Goal: Task Accomplishment & Management: Manage account settings

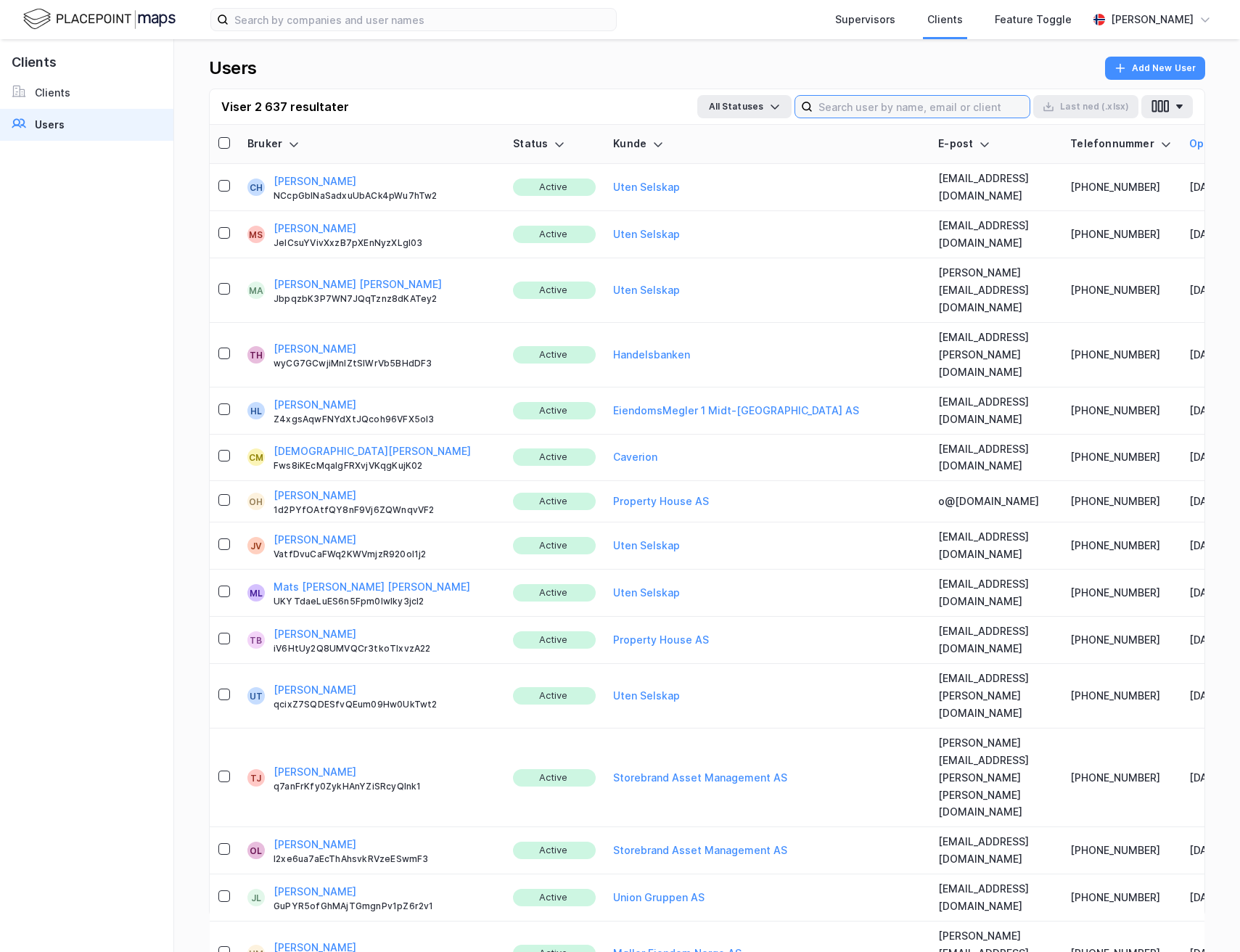
click at [870, 106] on input at bounding box center [921, 106] width 217 height 22
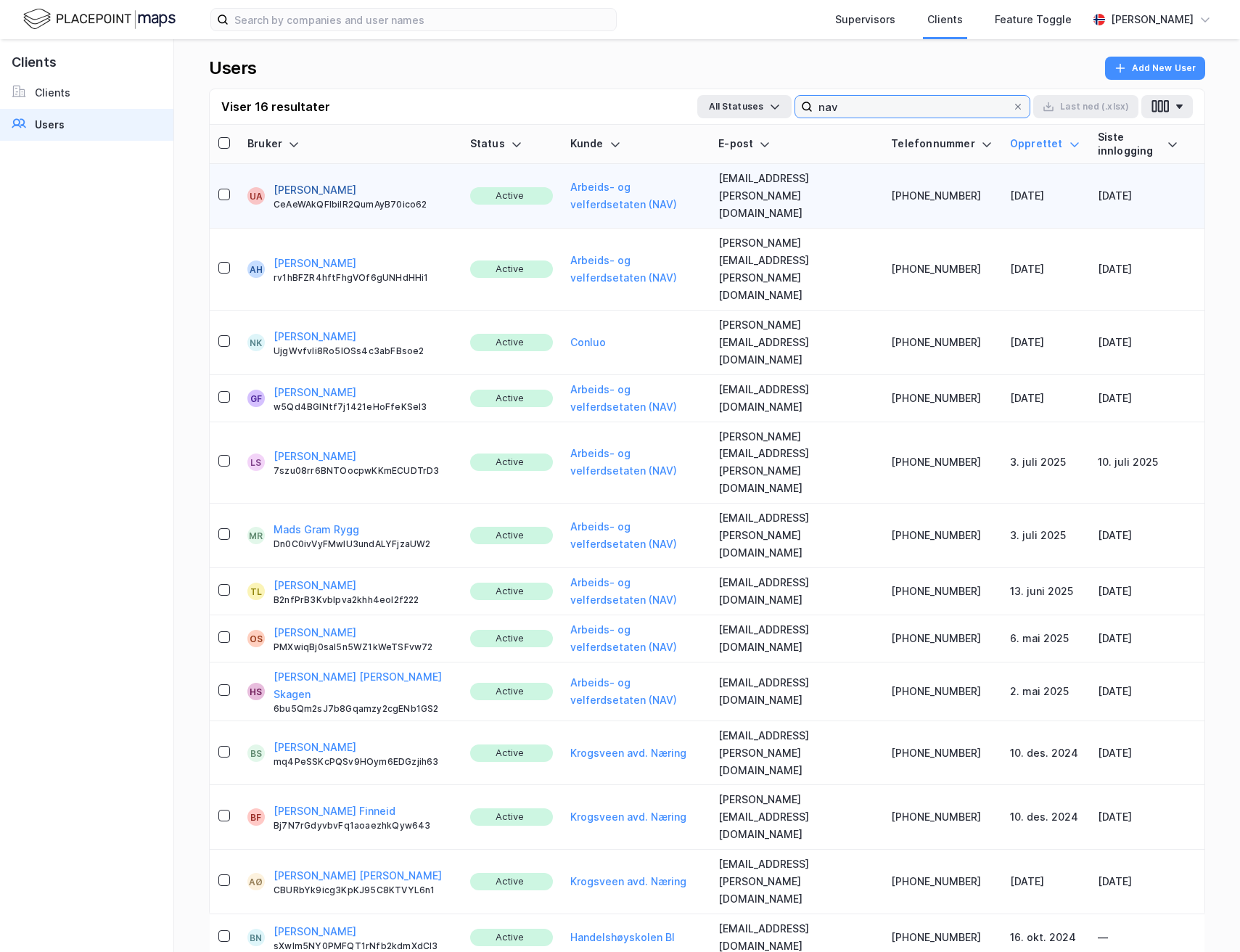
type input "nav"
click at [292, 181] on button "[PERSON_NAME]" at bounding box center [315, 189] width 83 height 18
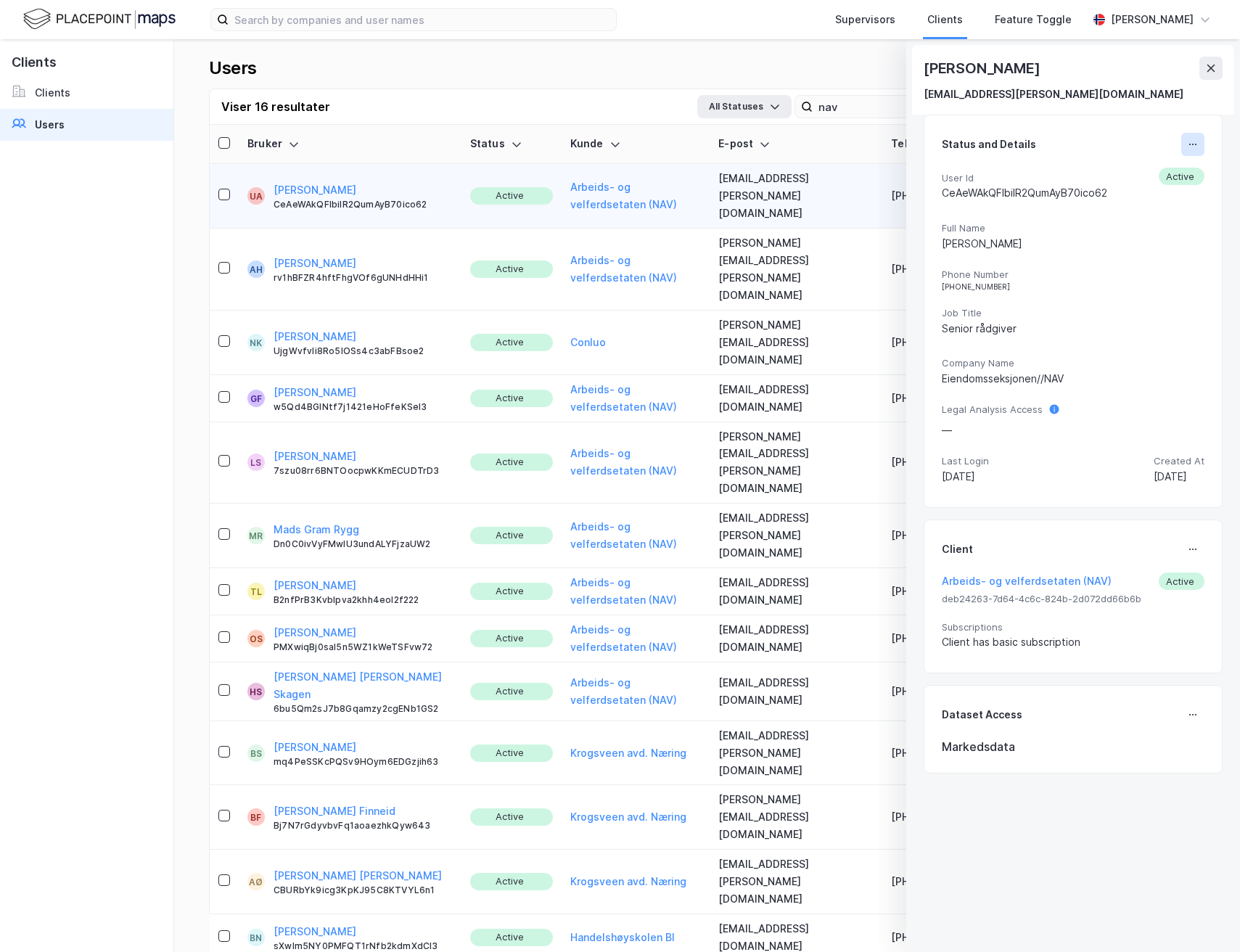
click at [1187, 140] on icon at bounding box center [1193, 144] width 11 height 11
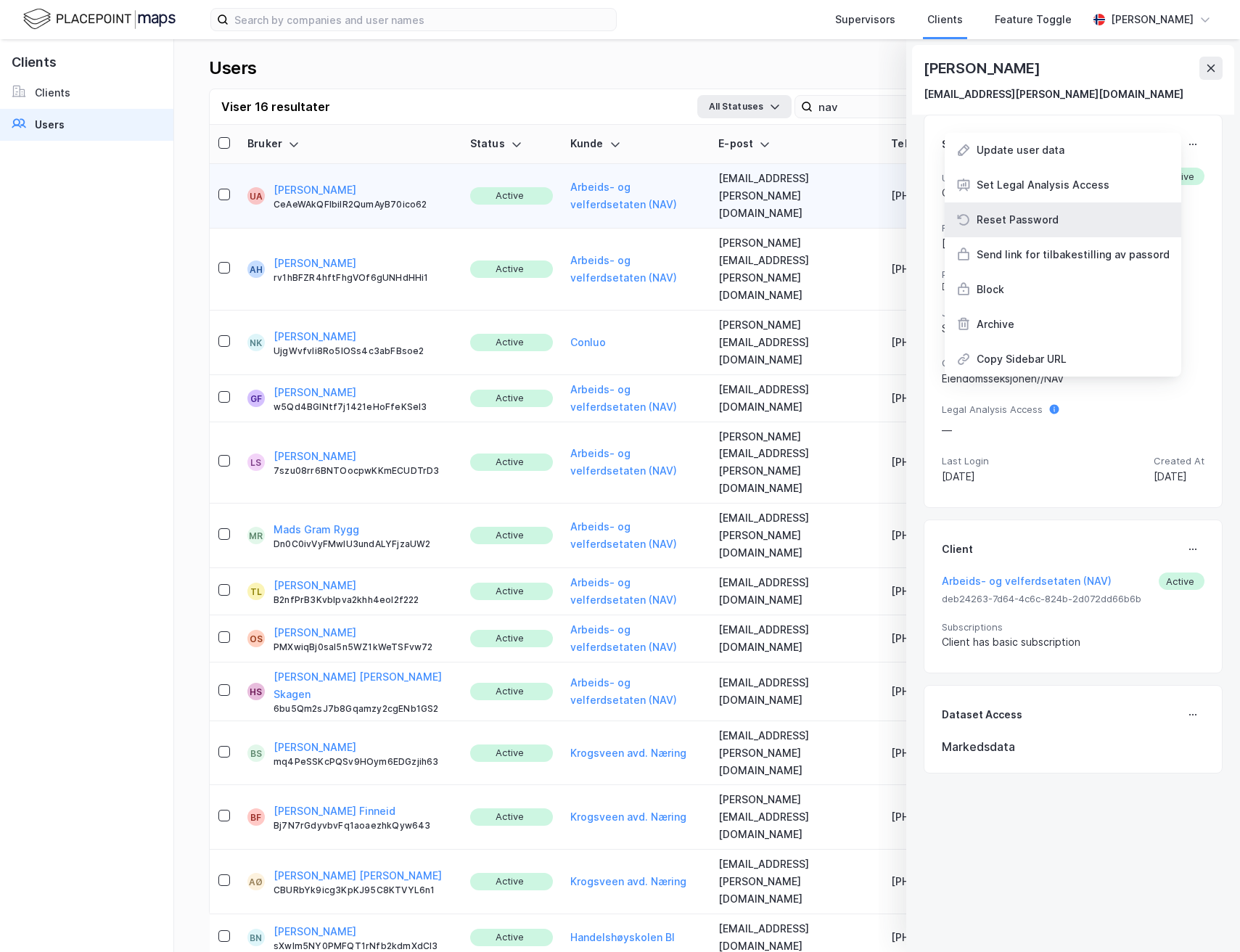
click at [1017, 222] on div "Reset Password" at bounding box center [1017, 219] width 82 height 18
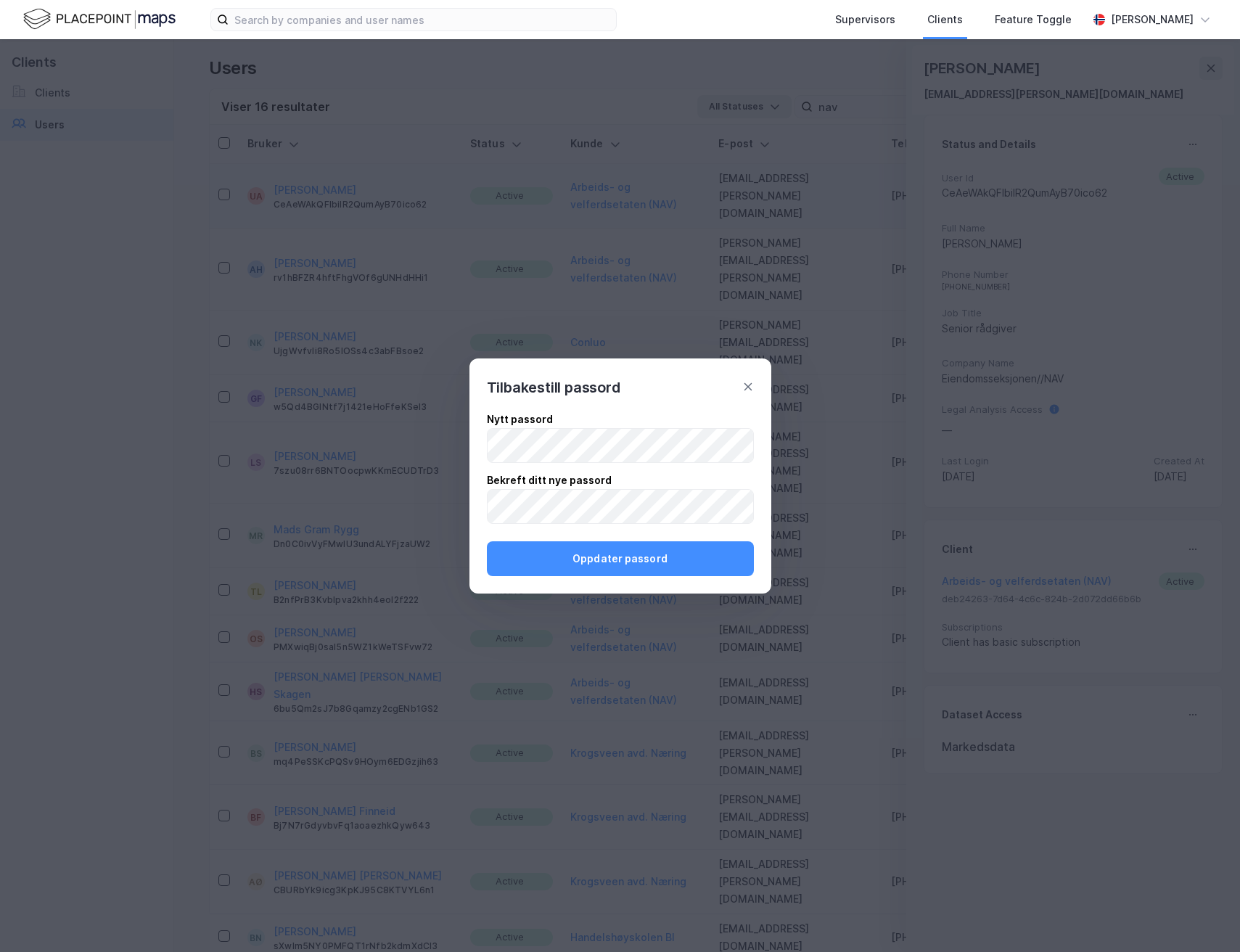
click at [604, 404] on div "Nytt passord Bekreft ditt nye passord Oppdater passord" at bounding box center [621, 496] width 302 height 194
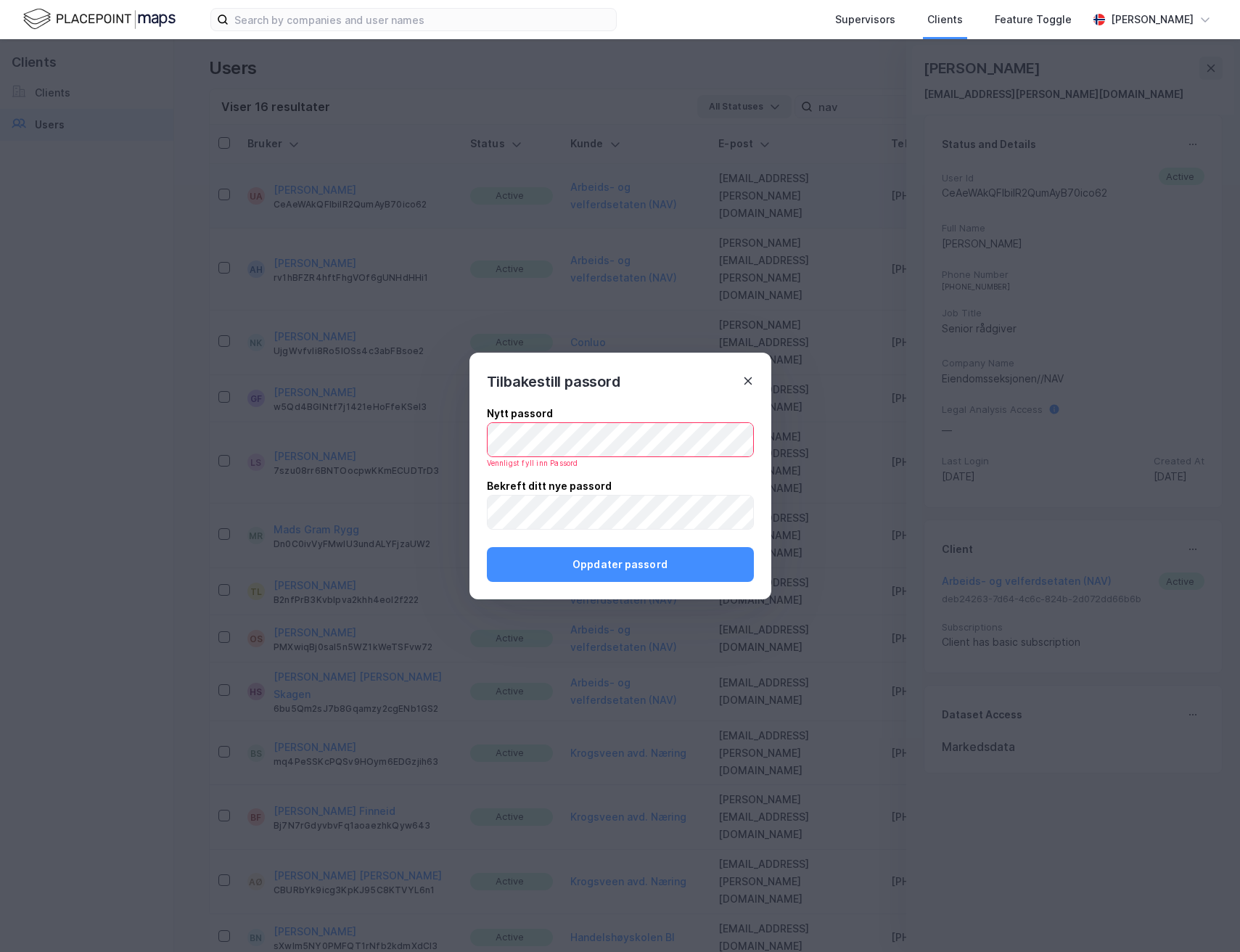
click at [751, 382] on icon at bounding box center [748, 381] width 11 height 11
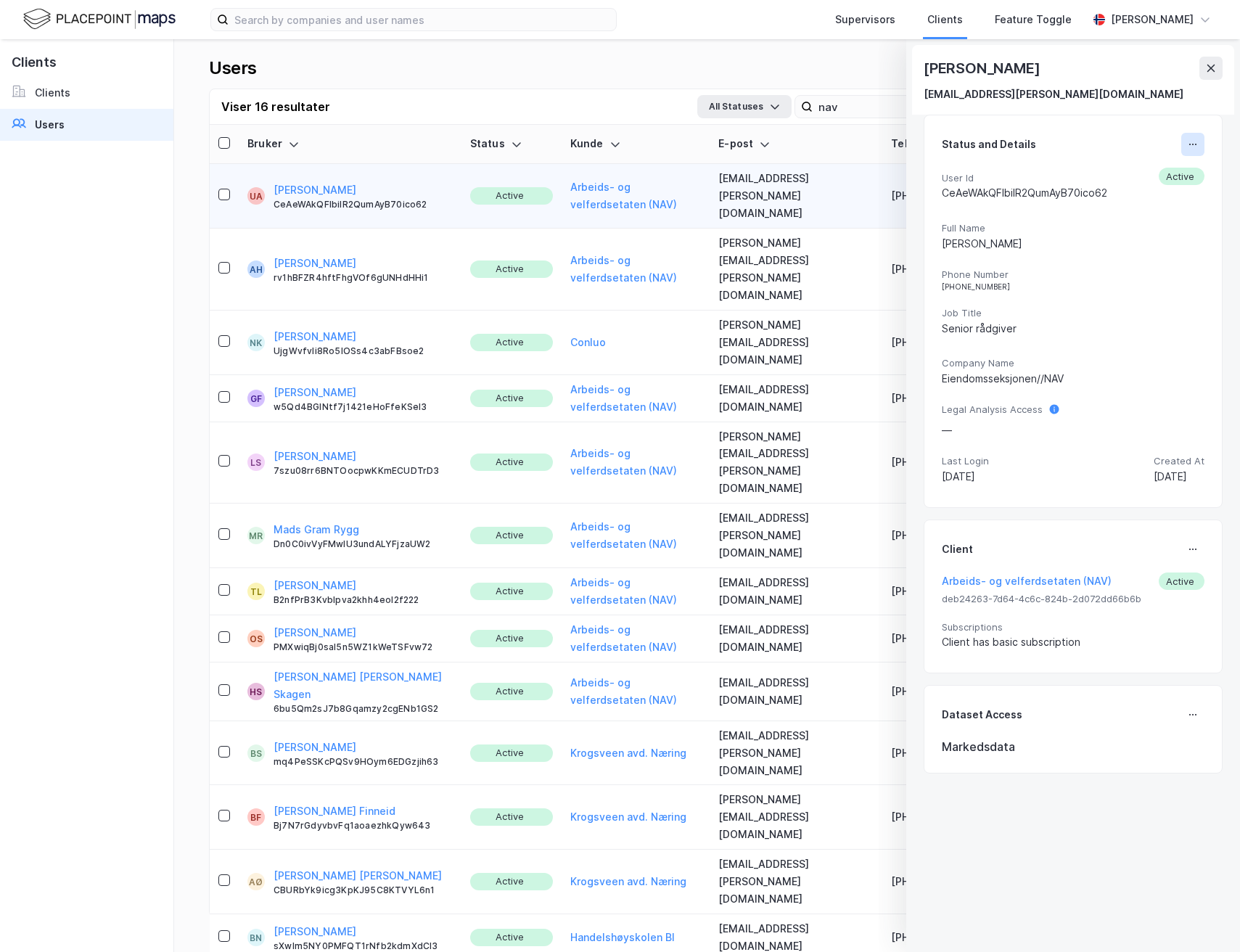
click at [1183, 151] on button at bounding box center [1193, 144] width 23 height 23
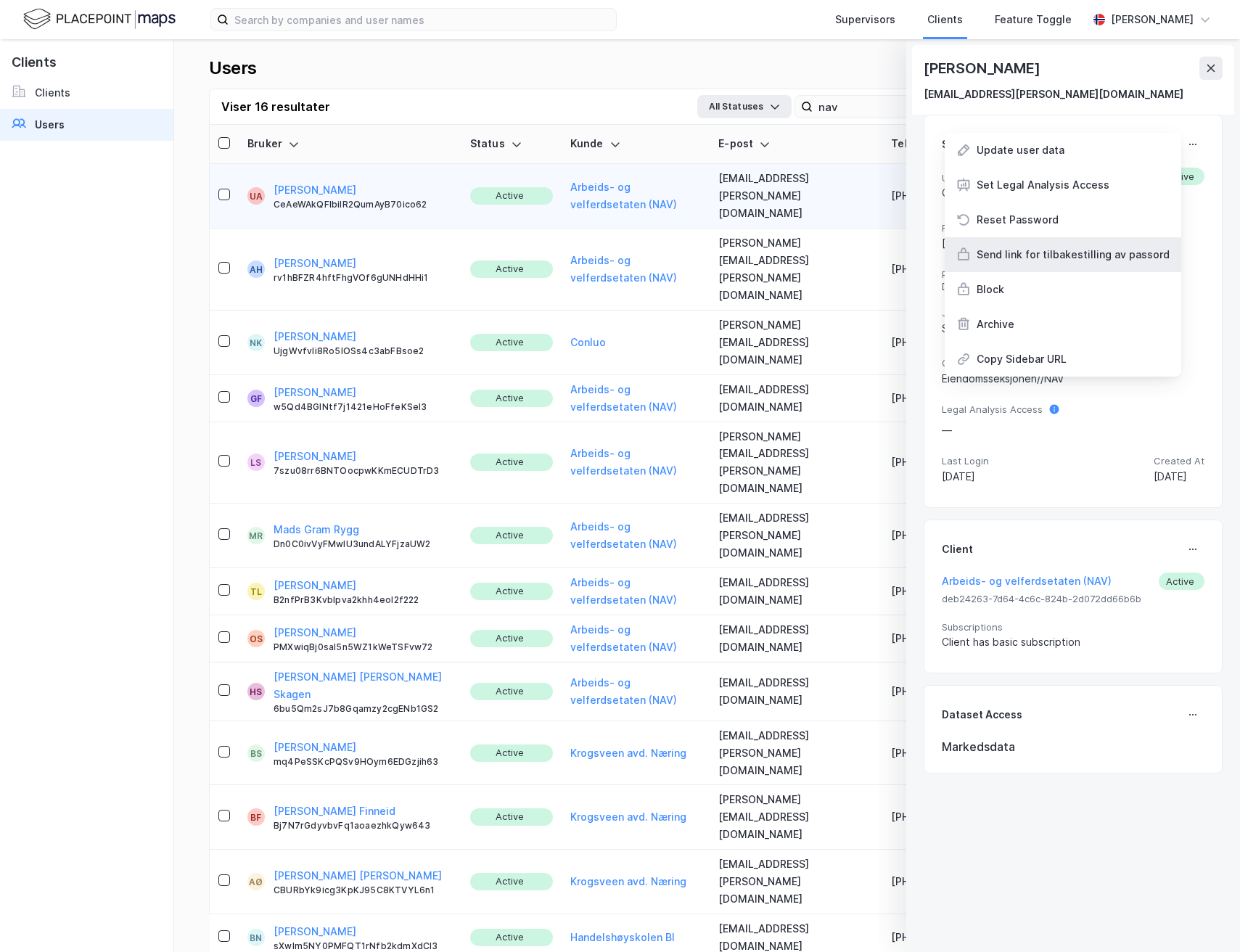
click at [1020, 251] on div "Send link for tilbakestilling av passord" at bounding box center [1073, 254] width 193 height 18
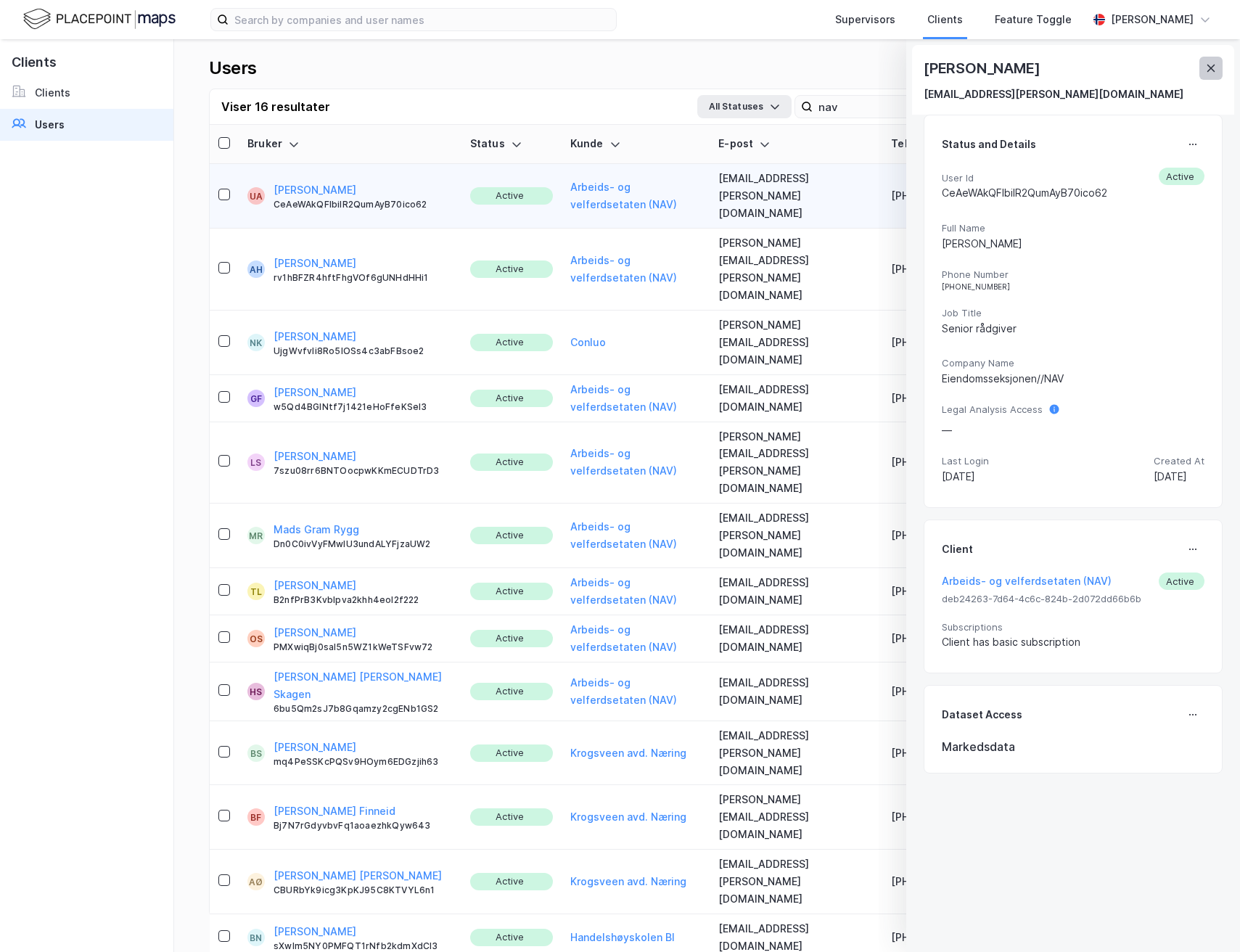
click at [1209, 63] on icon at bounding box center [1211, 68] width 11 height 11
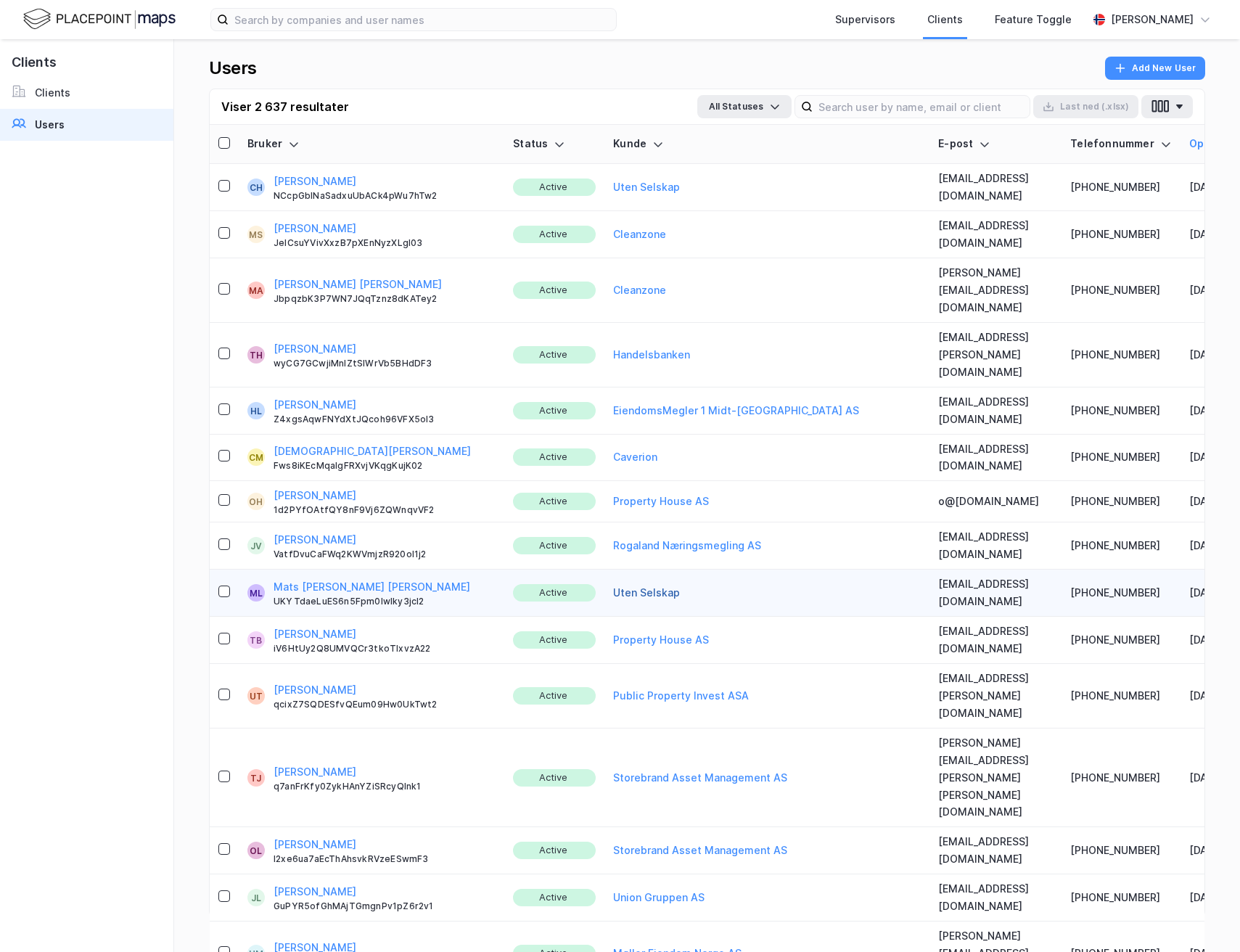
click at [613, 584] on button "Uten Selskap" at bounding box center [646, 593] width 67 height 18
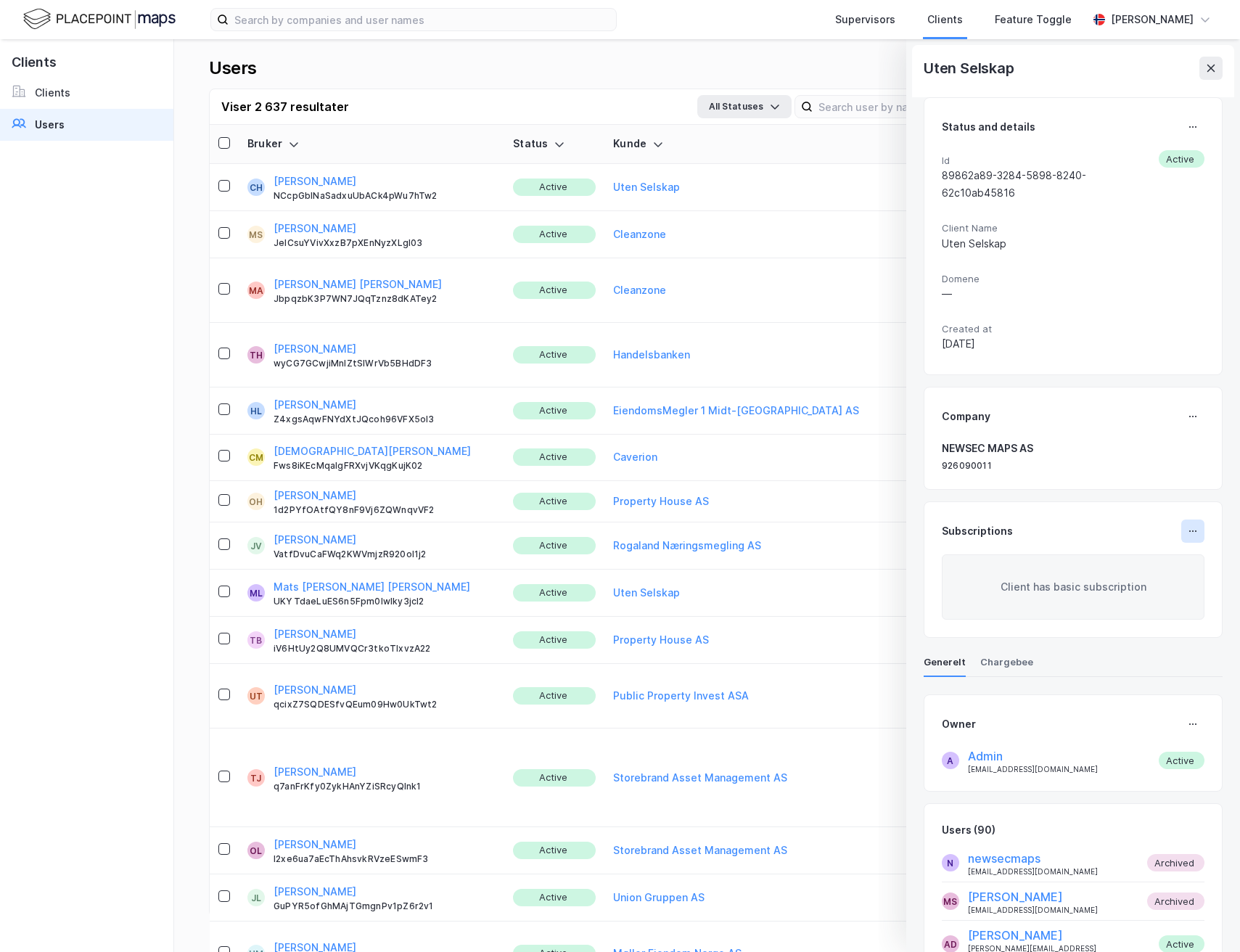
click at [1199, 520] on button at bounding box center [1193, 531] width 23 height 23
click at [1166, 588] on div "Client has basic subscription" at bounding box center [1073, 587] width 263 height 66
drag, startPoint x: 1206, startPoint y: 70, endPoint x: 1137, endPoint y: 114, distance: 81.8
click at [1206, 70] on icon at bounding box center [1211, 68] width 11 height 11
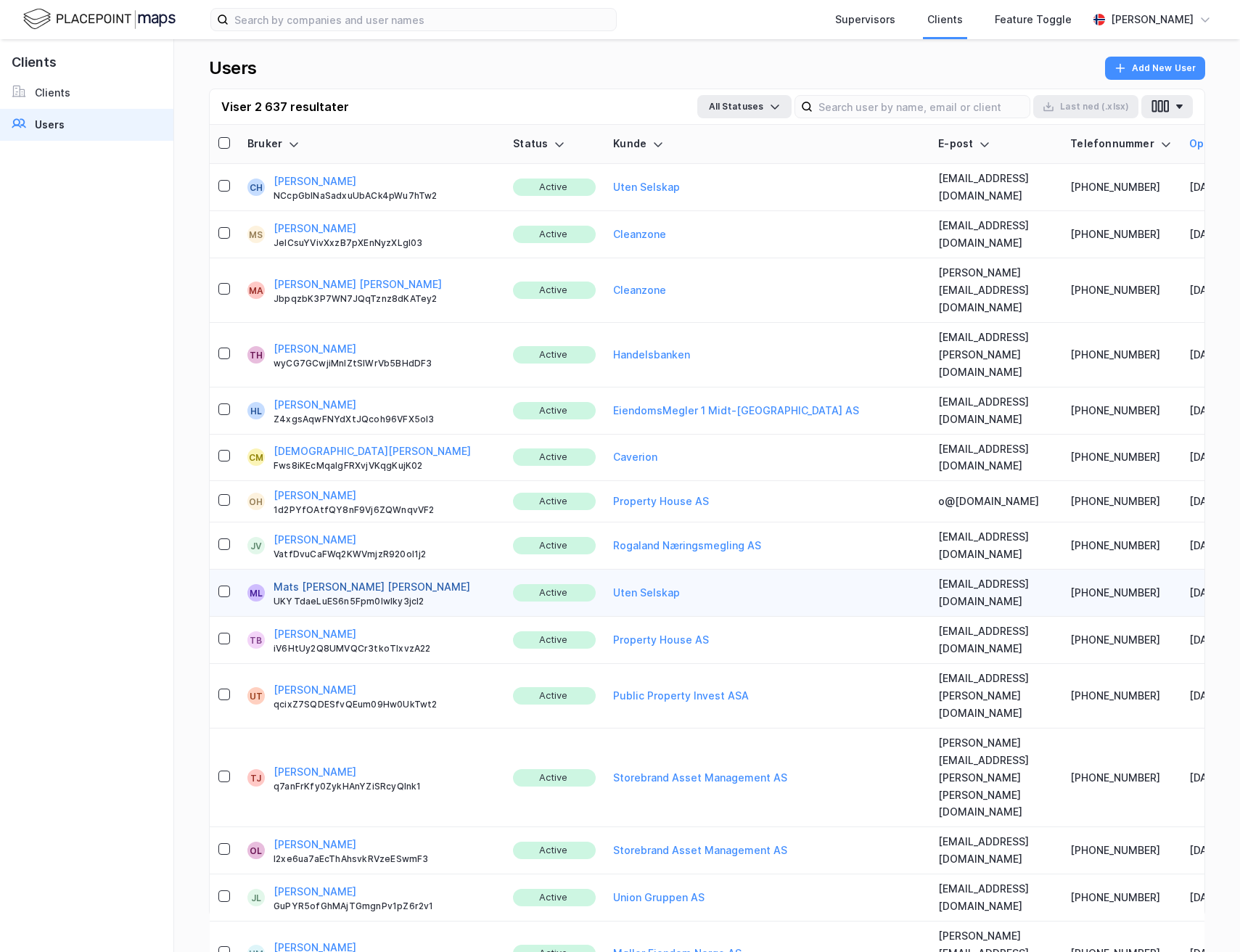
click at [306, 579] on button "Mats [PERSON_NAME] [PERSON_NAME]" at bounding box center [372, 587] width 197 height 18
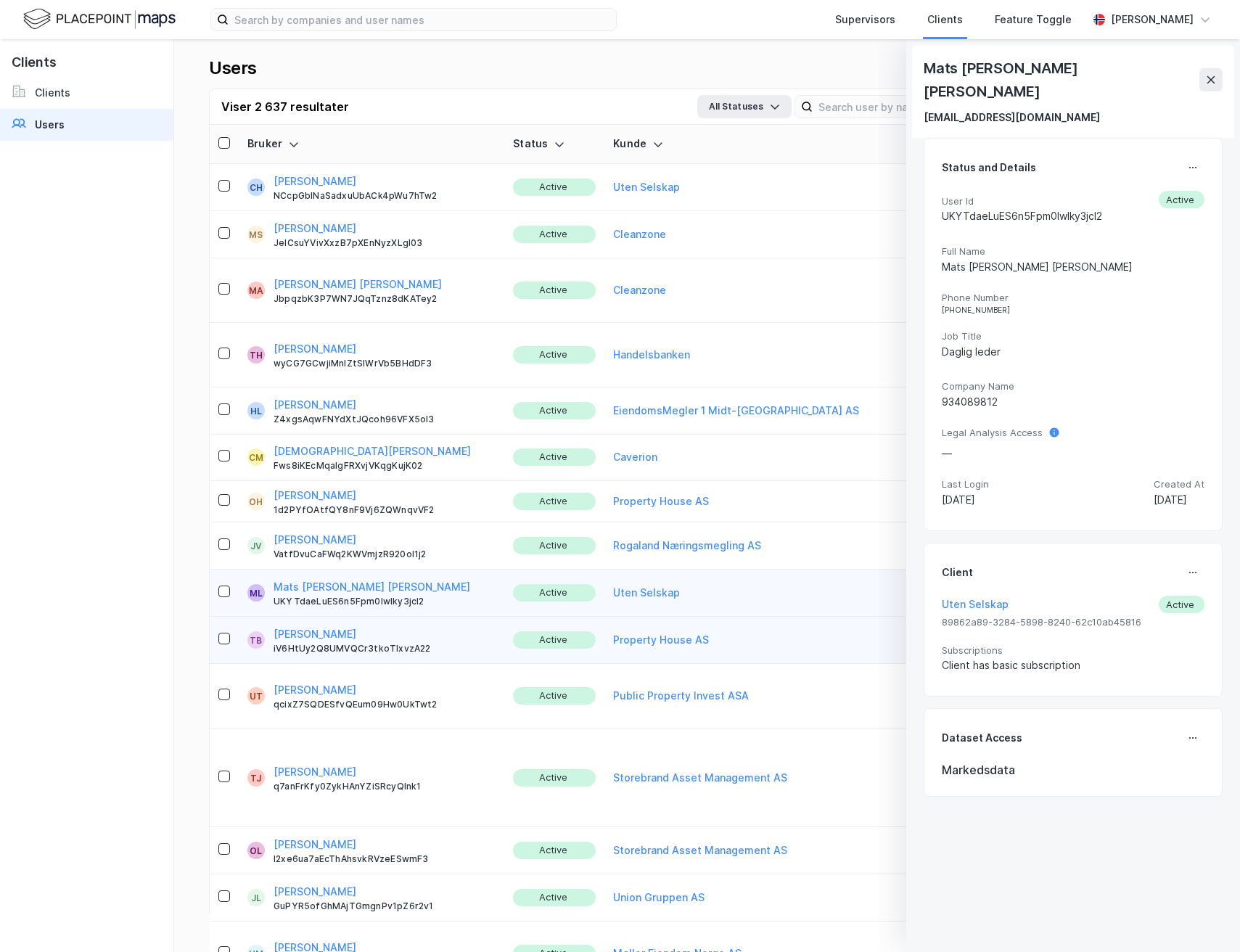
click at [1195, 572] on icon at bounding box center [1196, 573] width 2 height 2
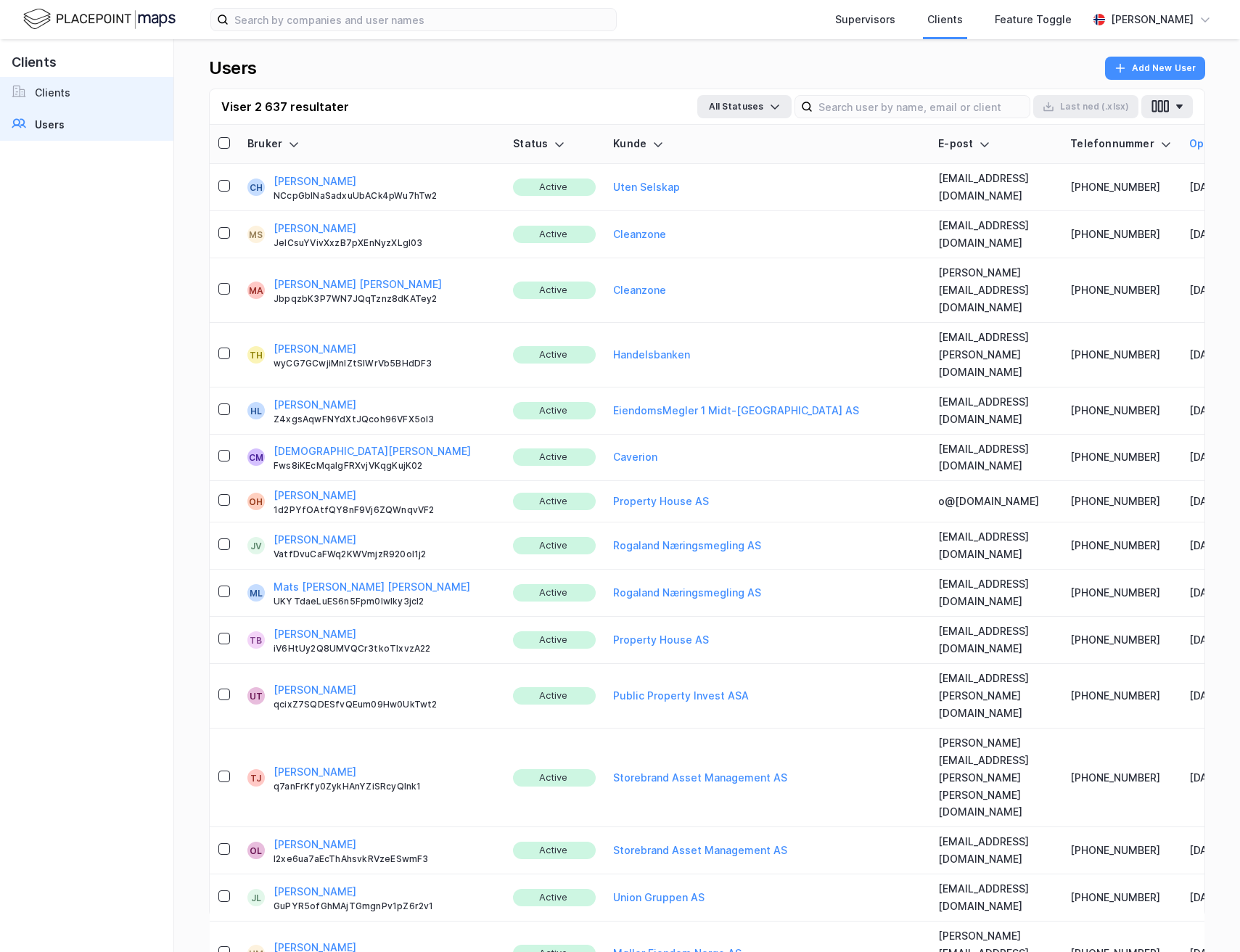
click at [29, 101] on div at bounding box center [23, 93] width 23 height 18
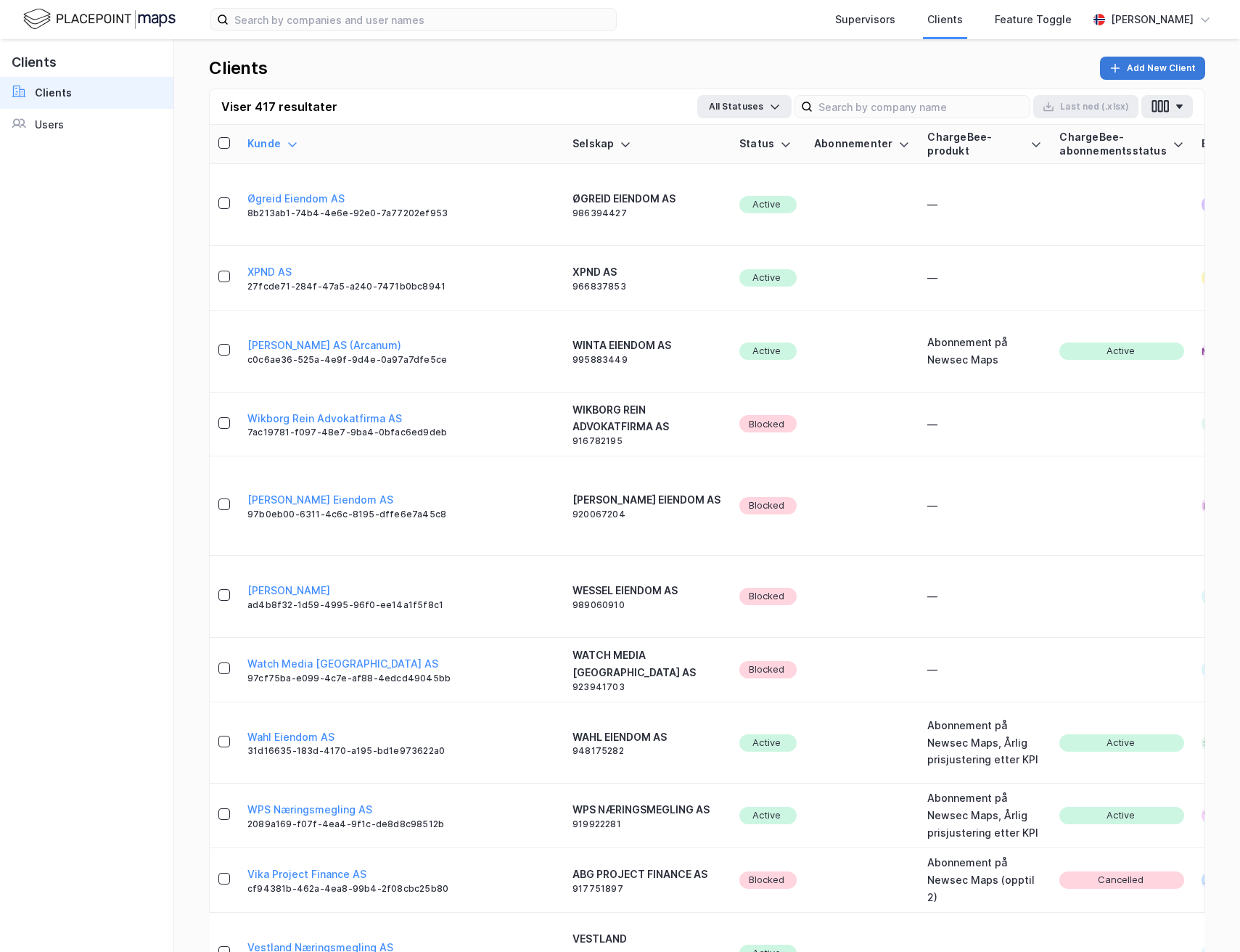
click at [1131, 65] on button "Add New Client" at bounding box center [1153, 68] width 105 height 23
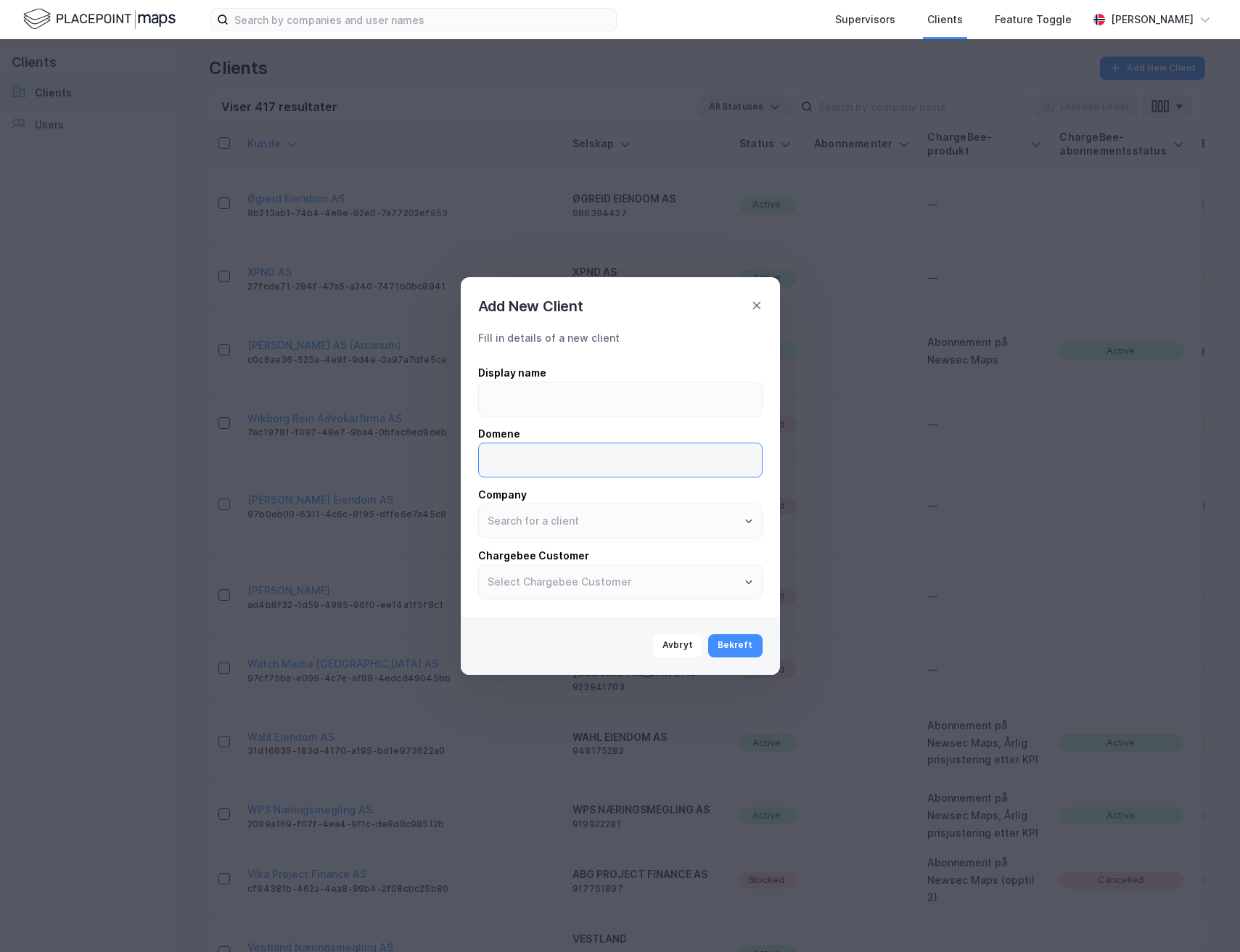
click at [552, 455] on input at bounding box center [621, 461] width 283 height 34
type input "[DOMAIN_NAME]"
click at [544, 404] on input at bounding box center [621, 400] width 283 height 34
type input "Fast Eiendomspartner AS"
click at [615, 528] on input "text" at bounding box center [621, 521] width 283 height 34
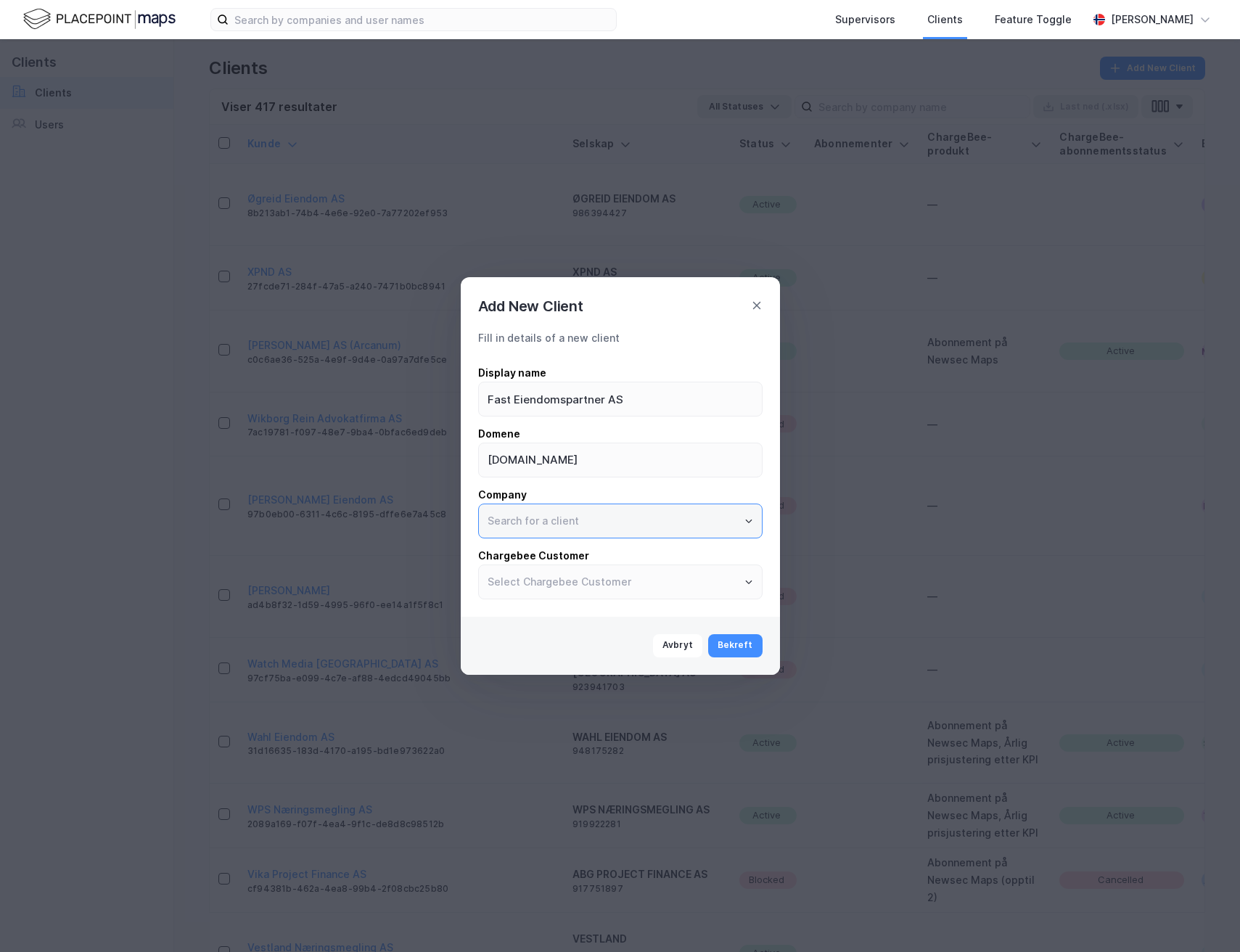
click at [615, 527] on input "text" at bounding box center [621, 521] width 283 height 34
click at [746, 521] on icon "Open" at bounding box center [749, 521] width 8 height 8
click at [747, 521] on icon "Close" at bounding box center [749, 521] width 8 height 8
click at [744, 649] on button "Bekreft" at bounding box center [735, 645] width 54 height 23
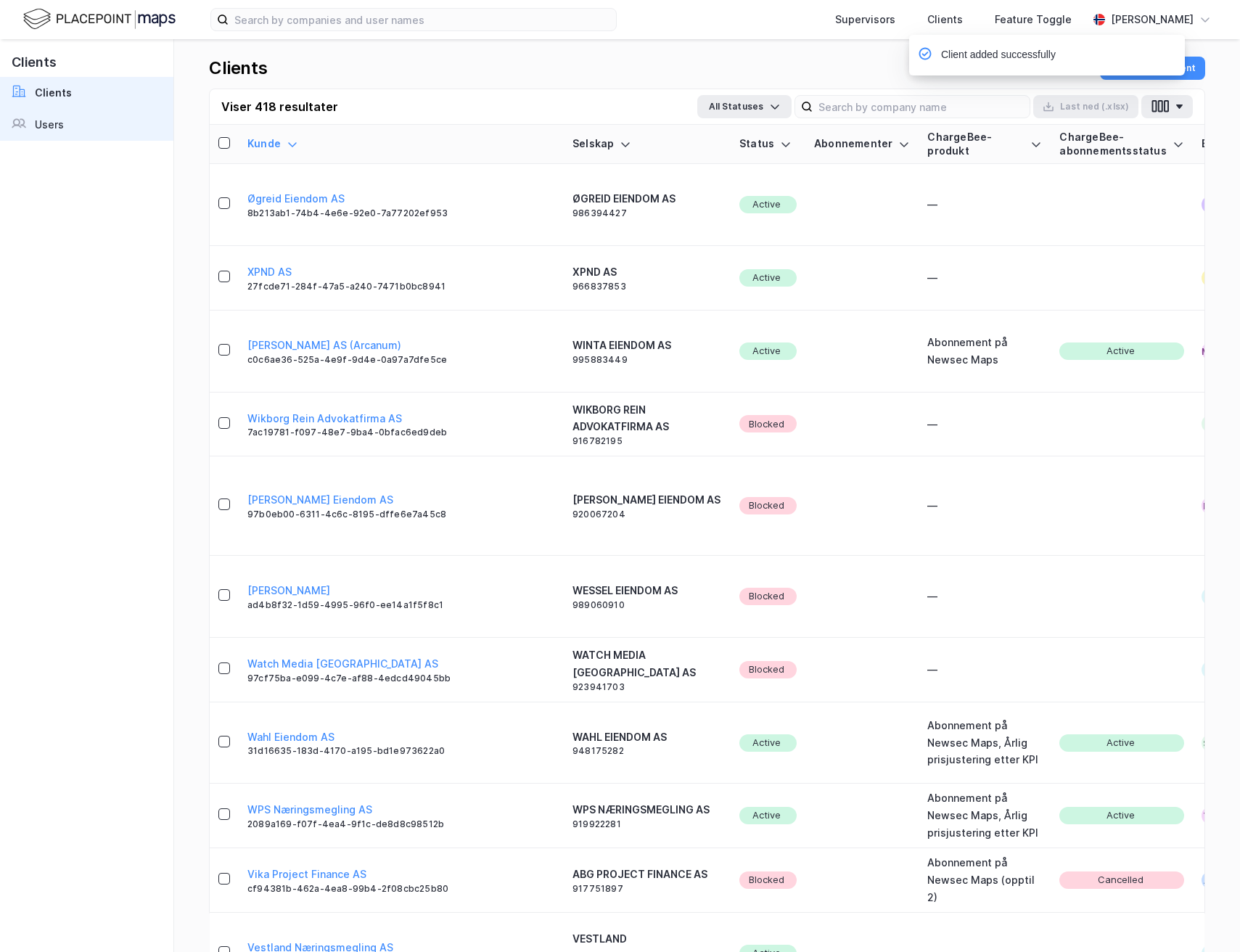
click at [113, 128] on link "Users" at bounding box center [86, 125] width 174 height 32
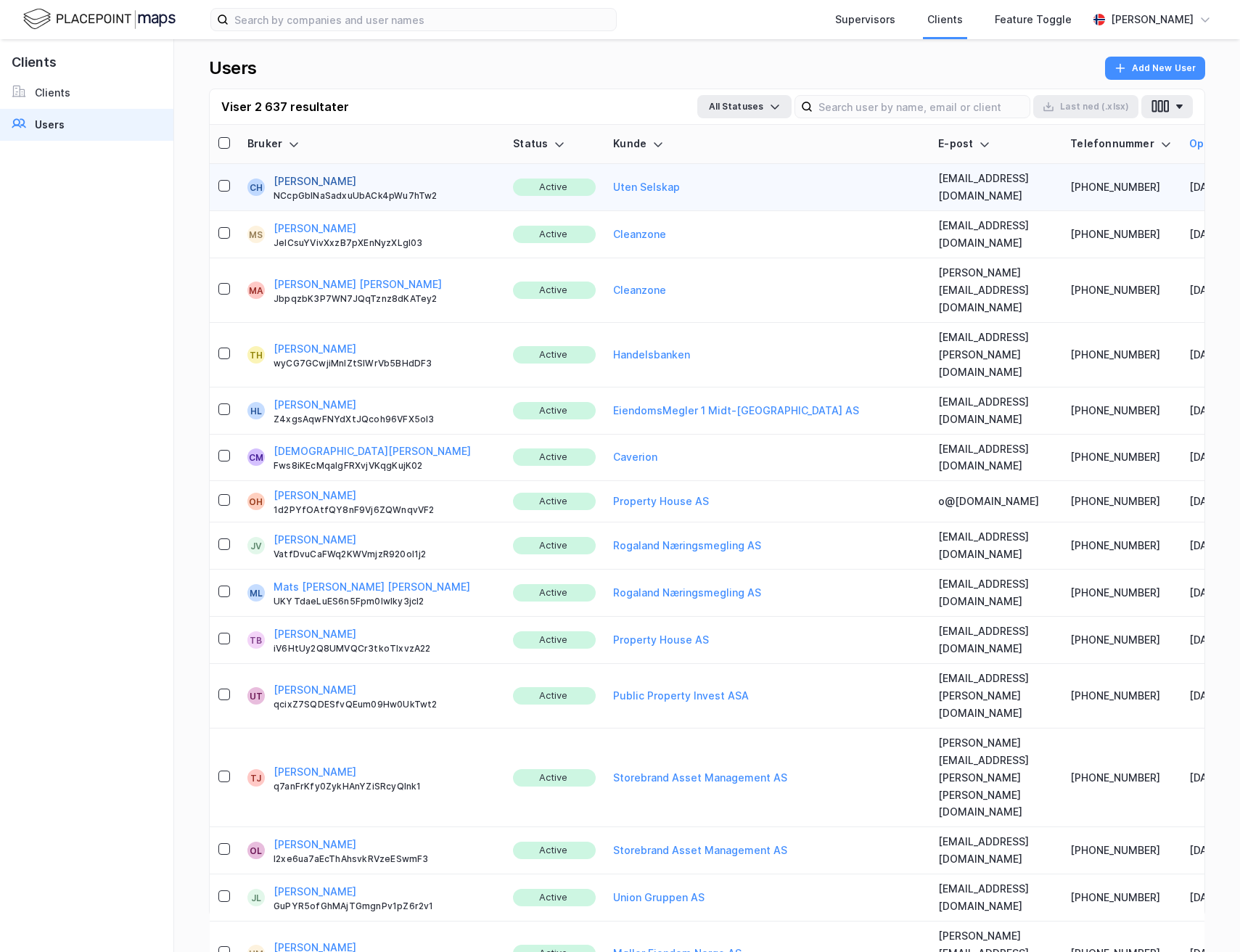
click at [356, 176] on button "[PERSON_NAME]" at bounding box center [315, 181] width 83 height 18
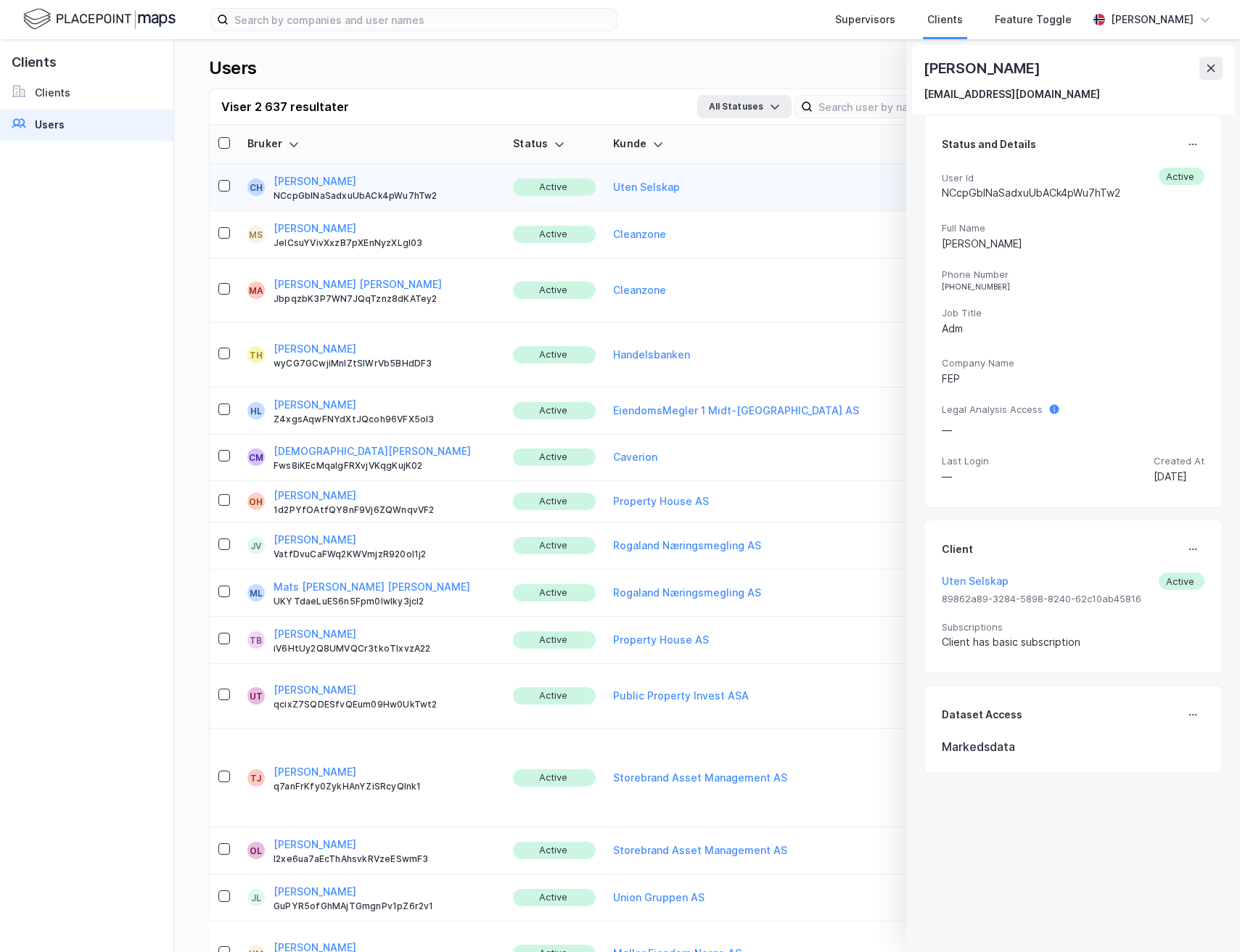
click at [1187, 546] on icon at bounding box center [1193, 549] width 11 height 11
click at [1120, 553] on div "Set Client" at bounding box center [1144, 555] width 50 height 18
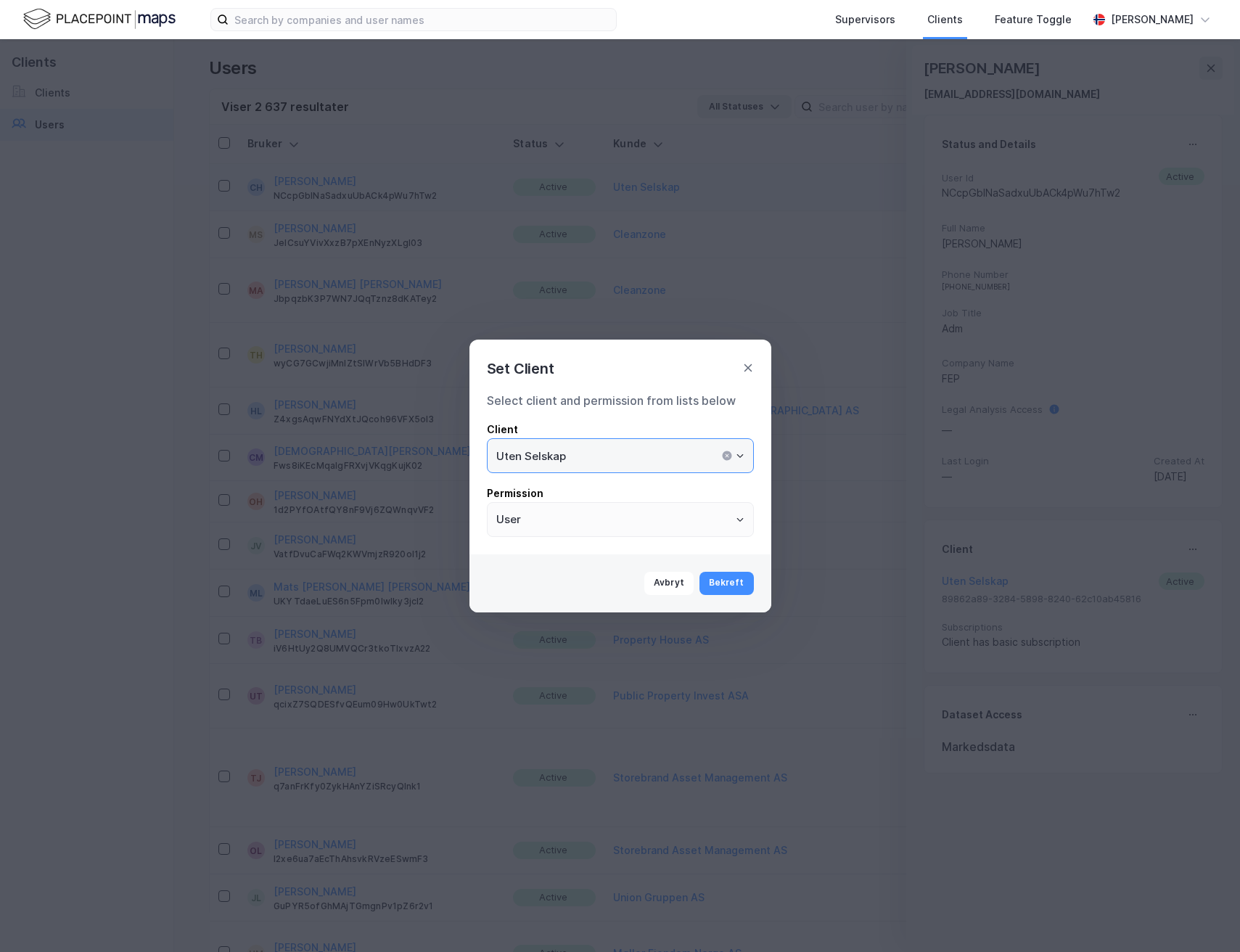
click at [644, 457] on input "Uten Selskap" at bounding box center [620, 456] width 265 height 34
click at [633, 515] on li "Fast Eiendomspartner AS" at bounding box center [620, 513] width 267 height 27
type input "Fast Eiendomspartner AS"
click at [728, 583] on button "Bekreft" at bounding box center [727, 583] width 54 height 23
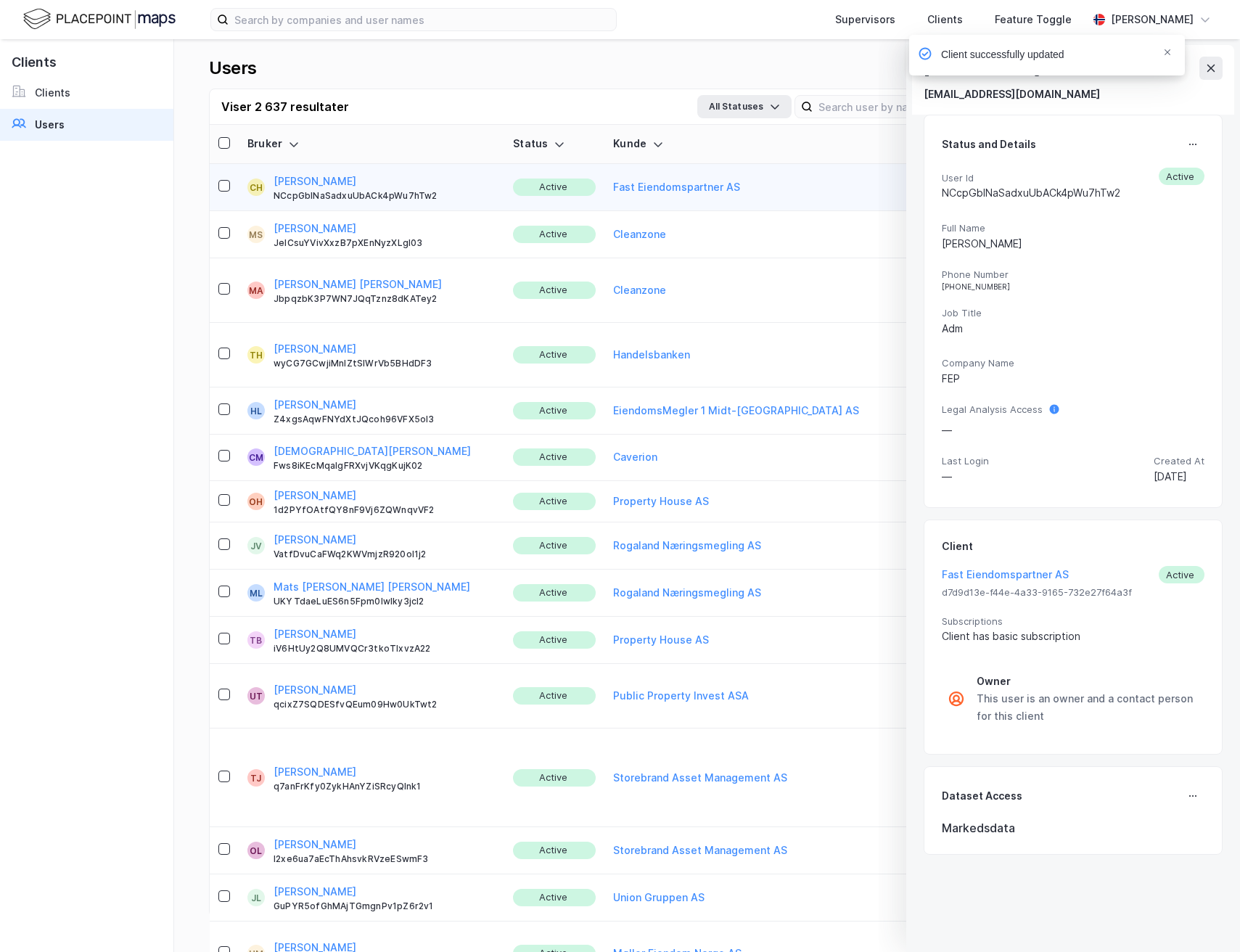
click at [1207, 68] on div "Client successfully updated" at bounding box center [1091, 58] width 276 height 48
click at [1172, 54] on icon "Notifications Alt+T" at bounding box center [1167, 52] width 8 height 8
click at [1214, 68] on div "Client successfully updated" at bounding box center [1091, 58] width 276 height 48
click at [1214, 67] on icon at bounding box center [1211, 68] width 11 height 11
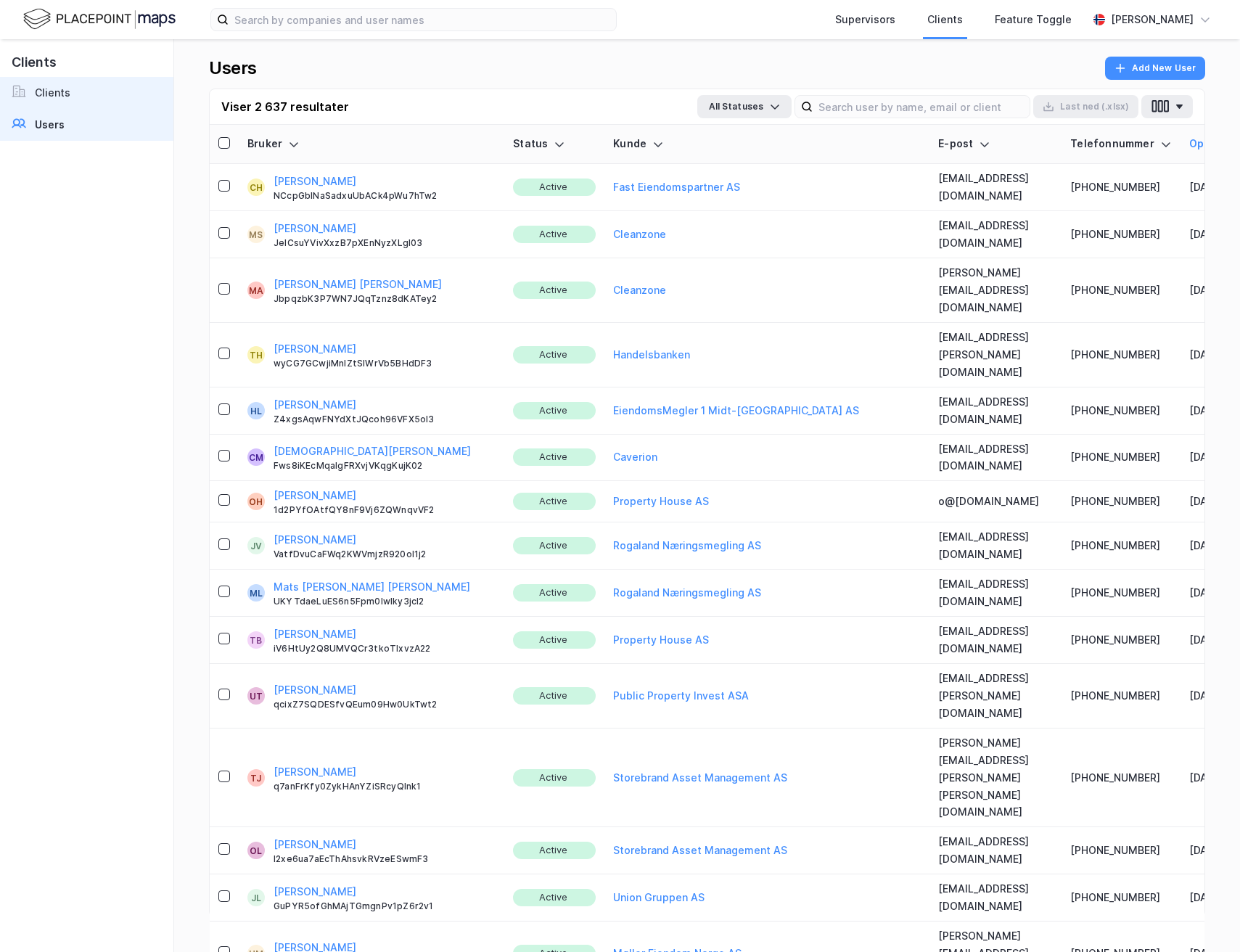
click at [54, 90] on div "Clients" at bounding box center [53, 93] width 36 height 18
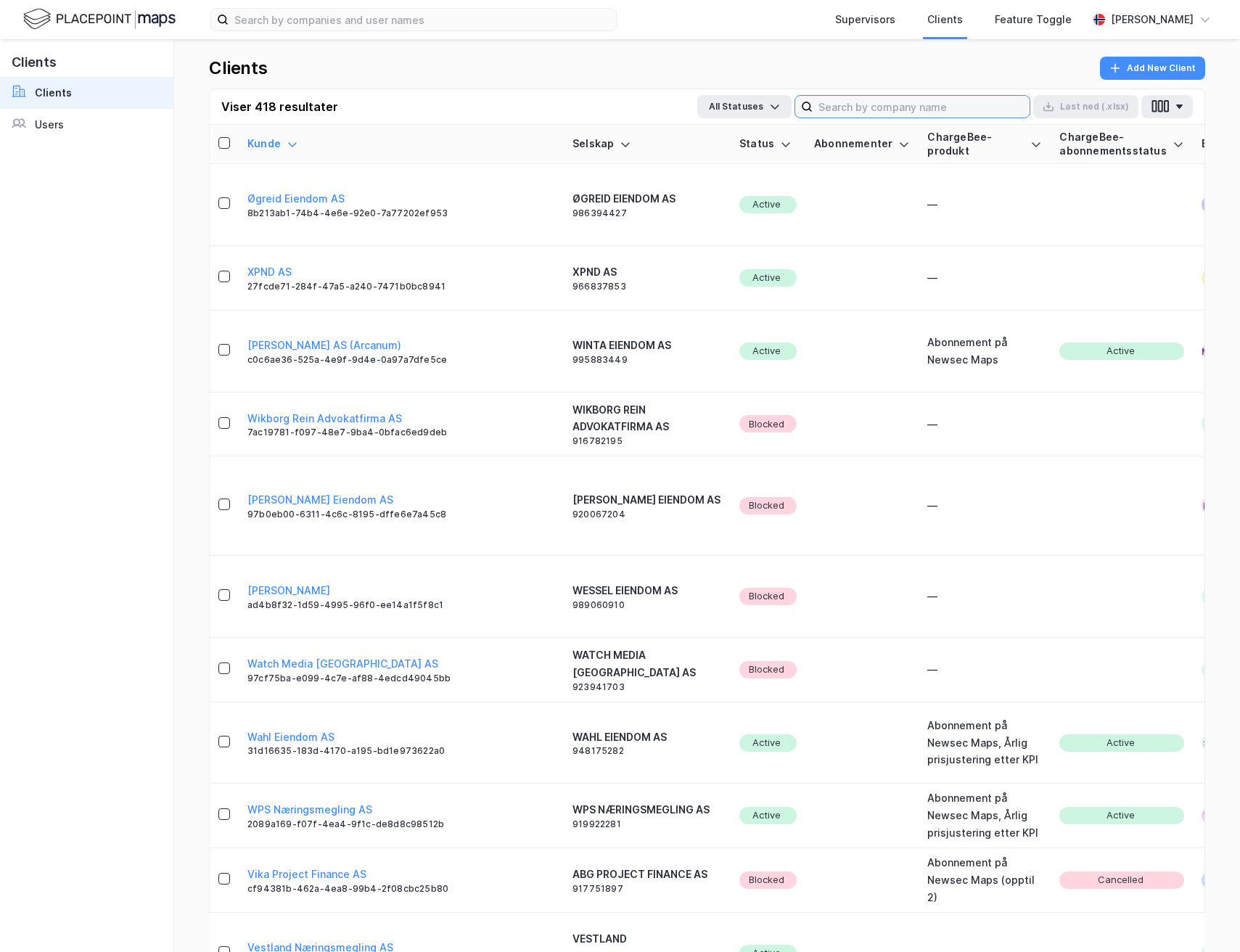
click at [890, 111] on input at bounding box center [921, 106] width 217 height 22
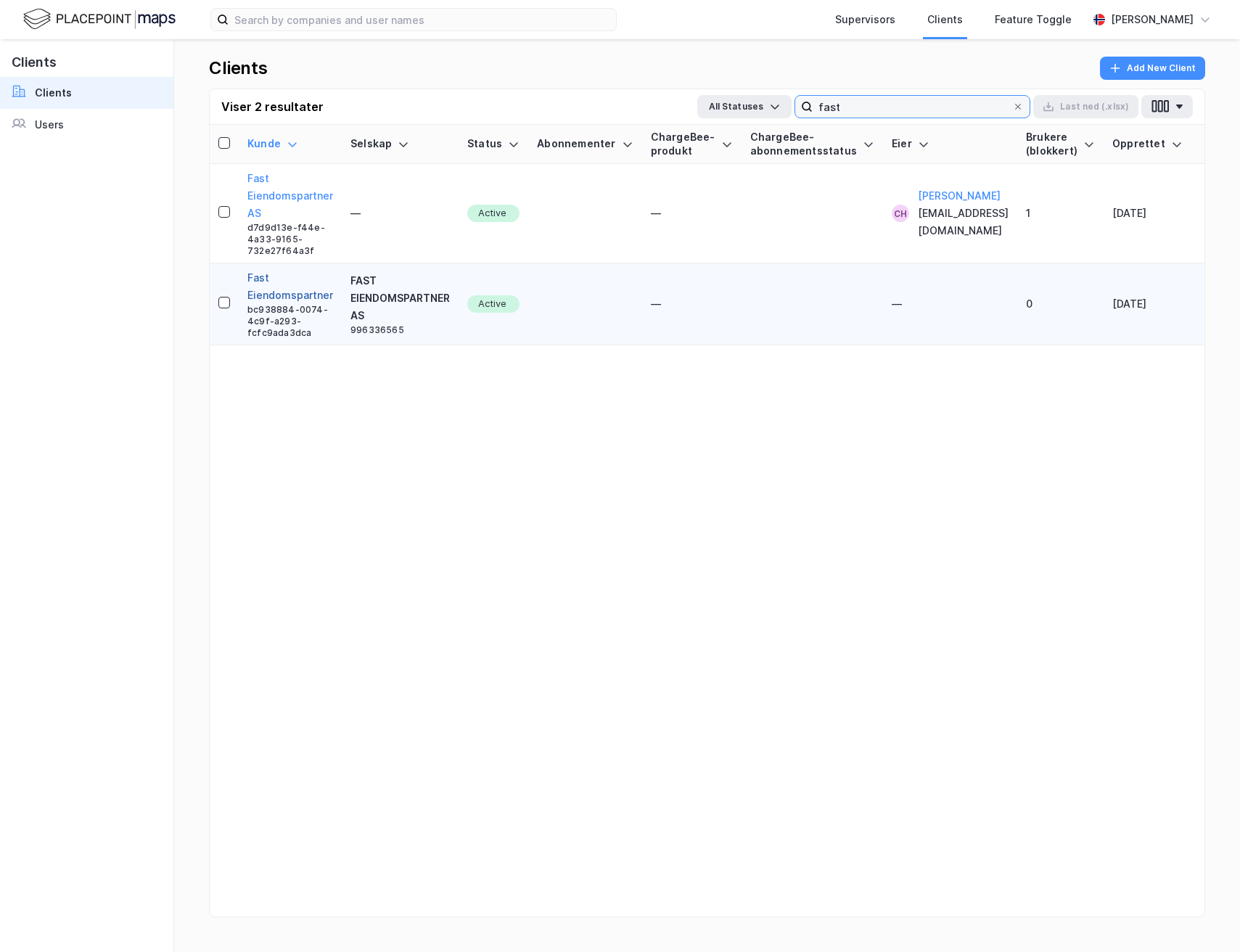
type input "fast"
click at [271, 292] on button "Fast Eiendomspartner" at bounding box center [290, 286] width 85 height 35
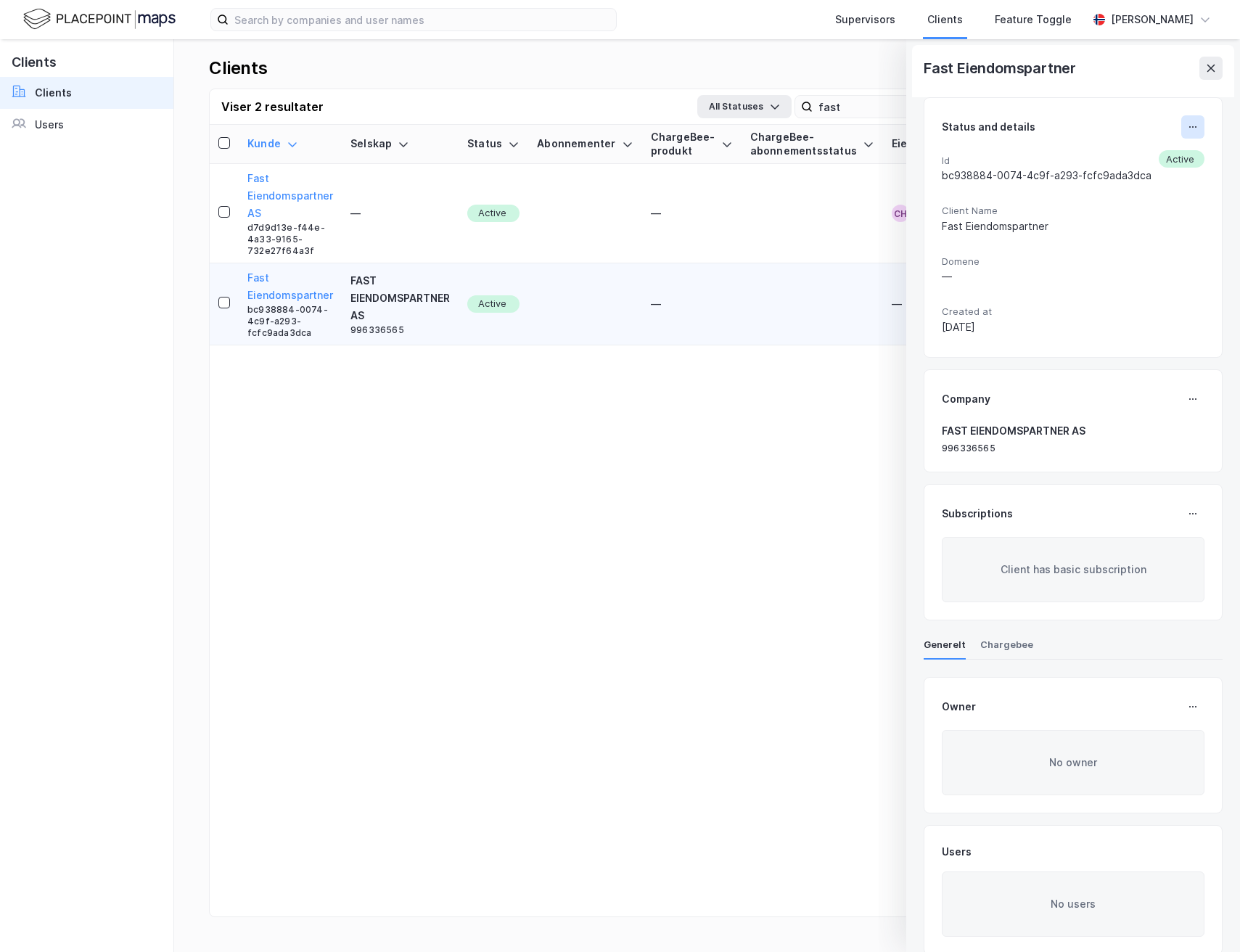
click at [1190, 126] on icon at bounding box center [1193, 127] width 11 height 11
click at [1188, 130] on icon at bounding box center [1193, 127] width 11 height 11
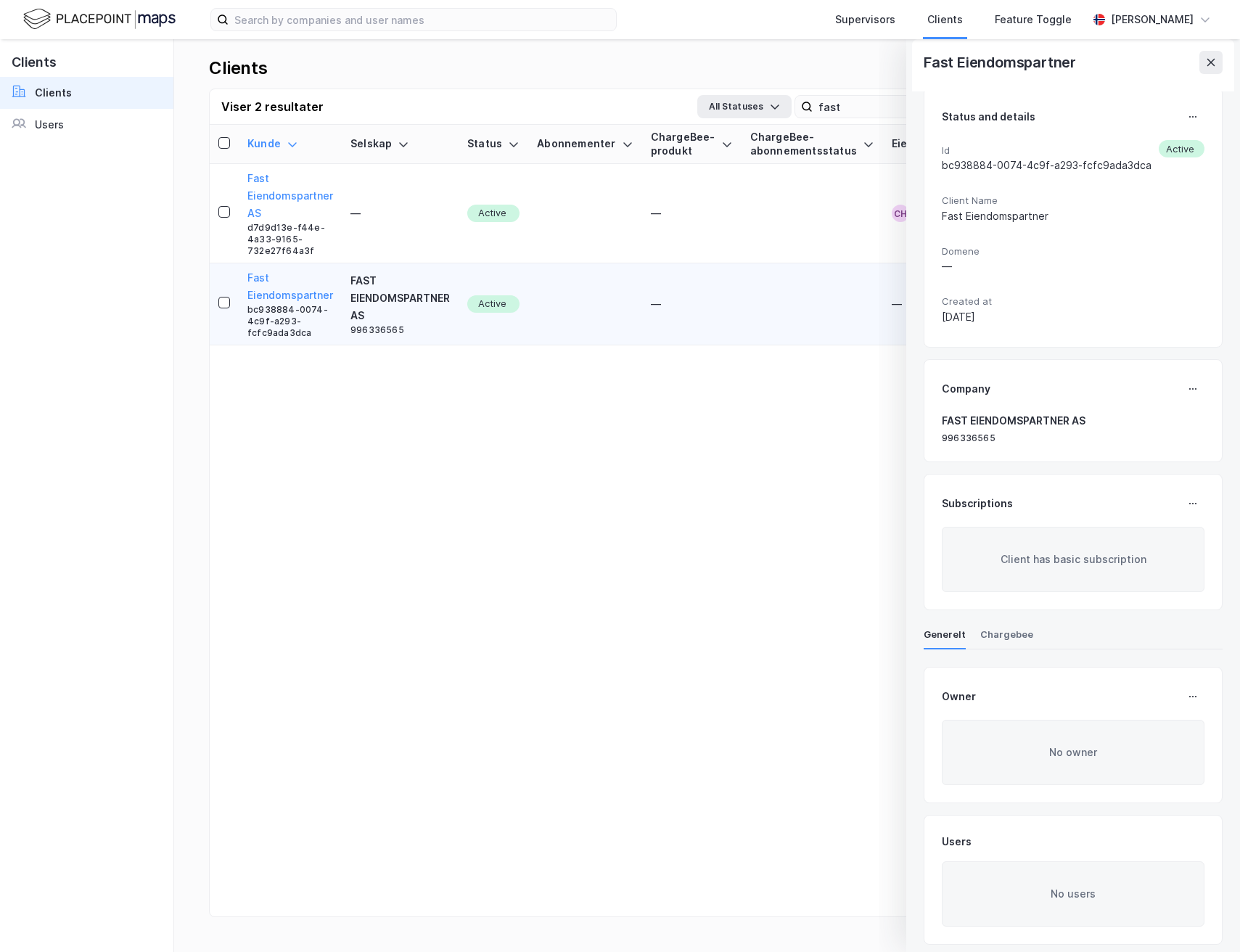
scroll to position [21, 0]
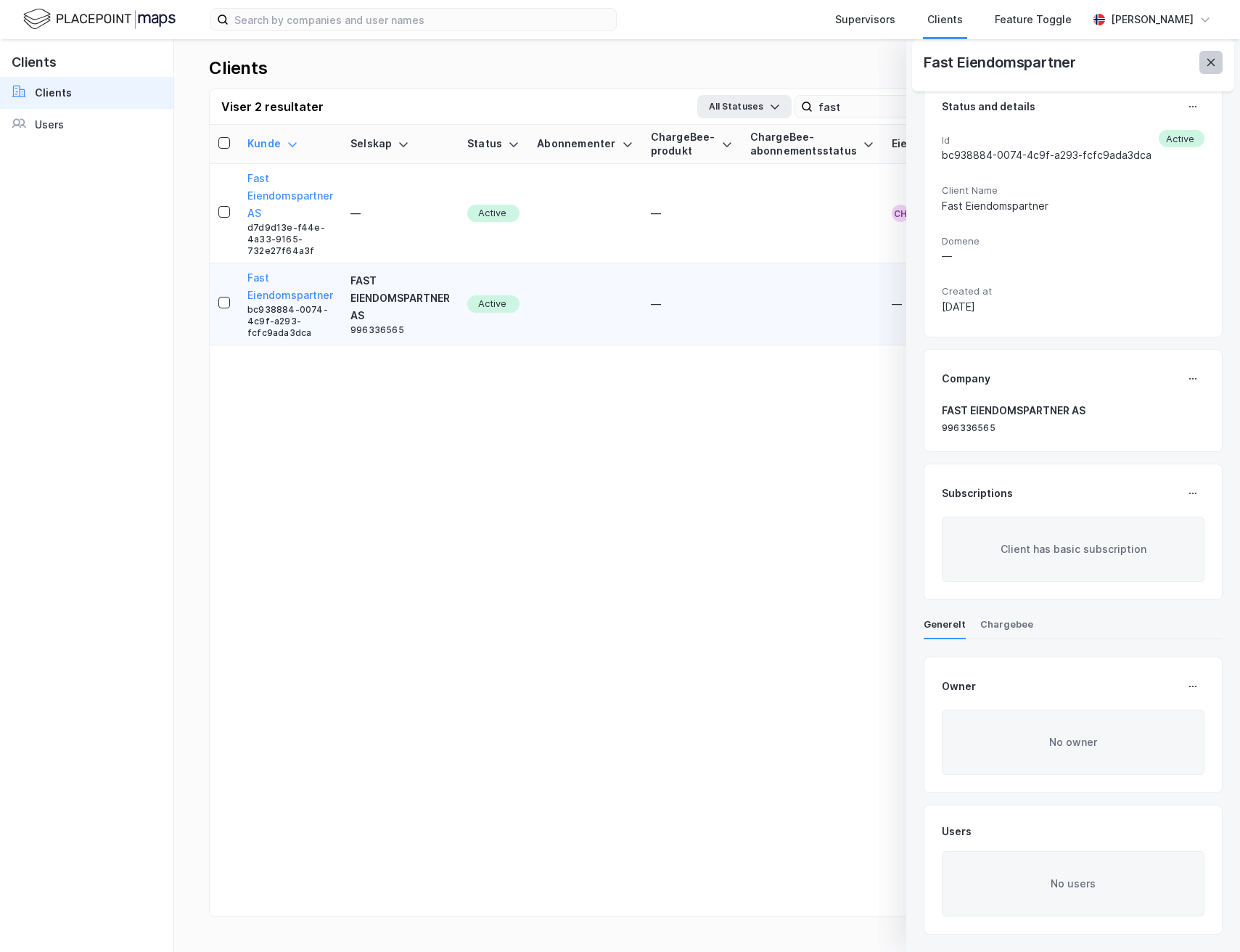
click at [1213, 61] on icon at bounding box center [1211, 63] width 8 height 8
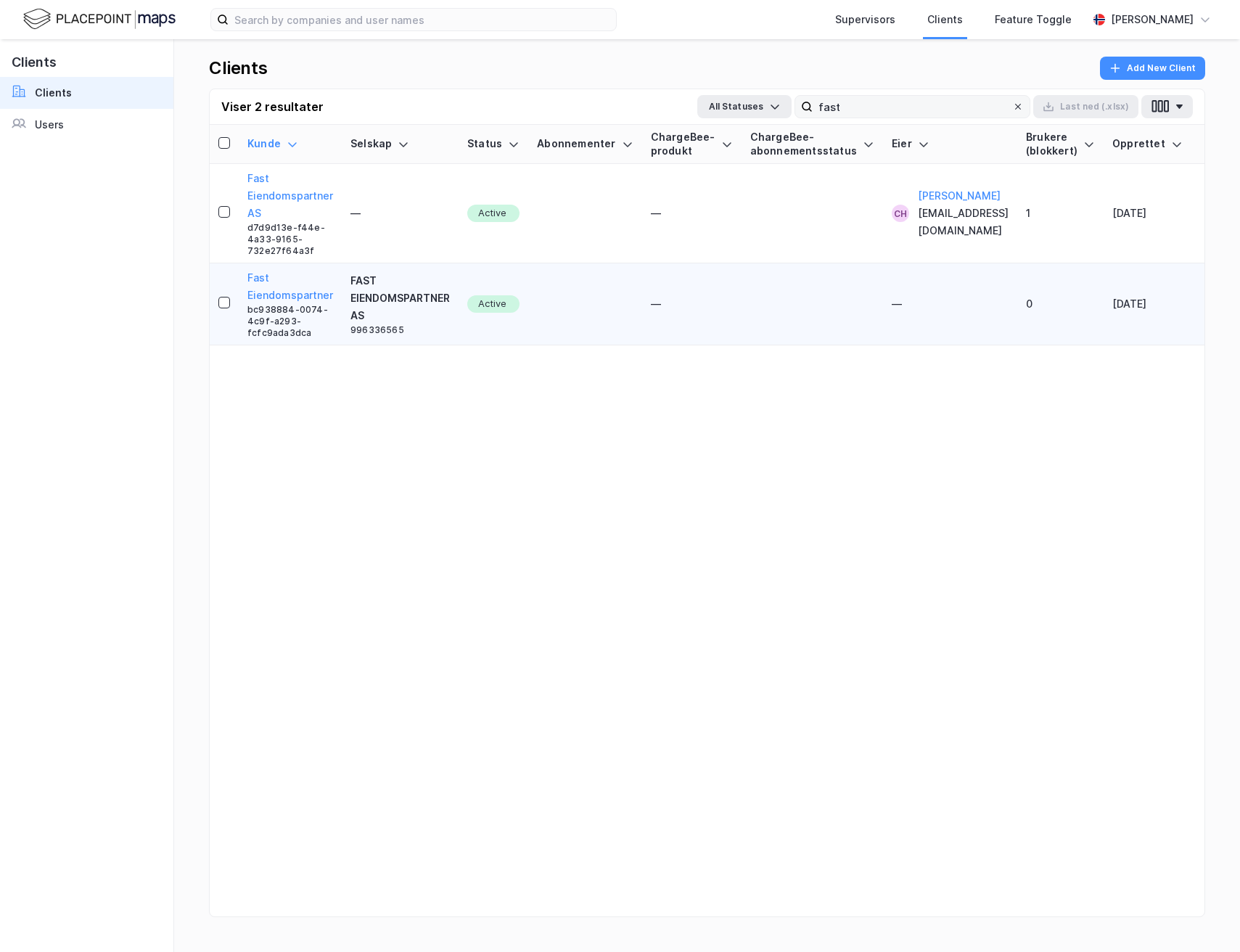
click at [1018, 108] on icon at bounding box center [1018, 106] width 8 height 8
click at [1012, 108] on input "fast" at bounding box center [913, 106] width 200 height 22
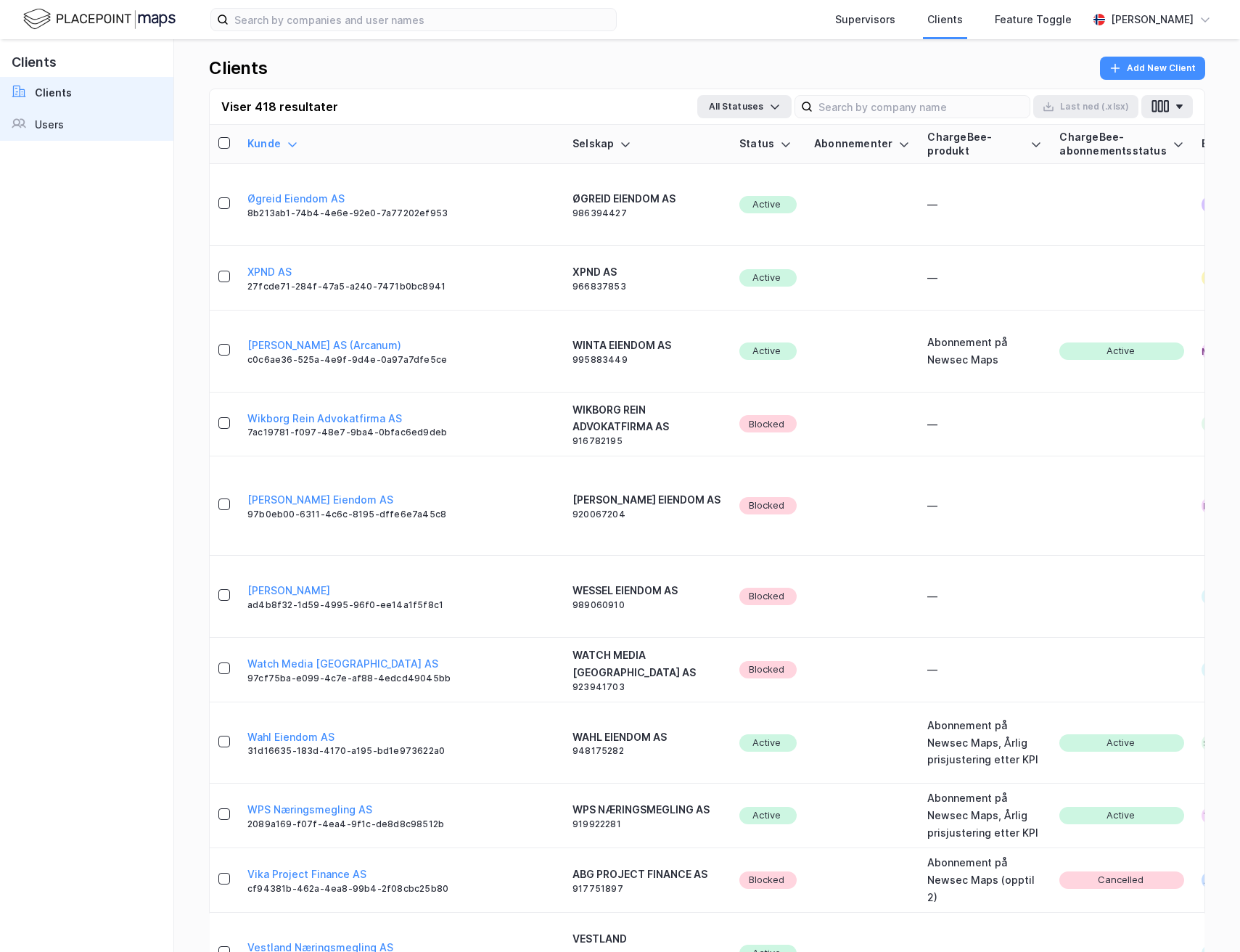
click at [63, 122] on link "Users" at bounding box center [86, 125] width 174 height 32
